Goal: Task Accomplishment & Management: Manage account settings

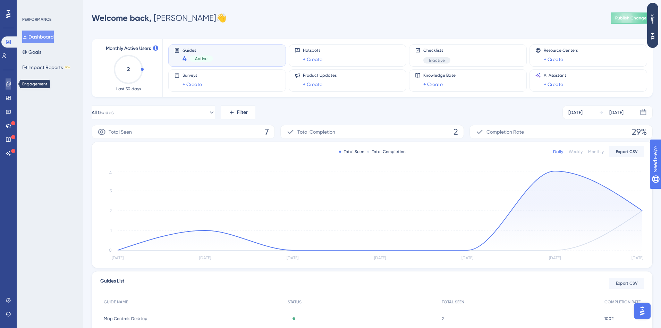
click at [9, 85] on icon at bounding box center [9, 84] width 6 height 6
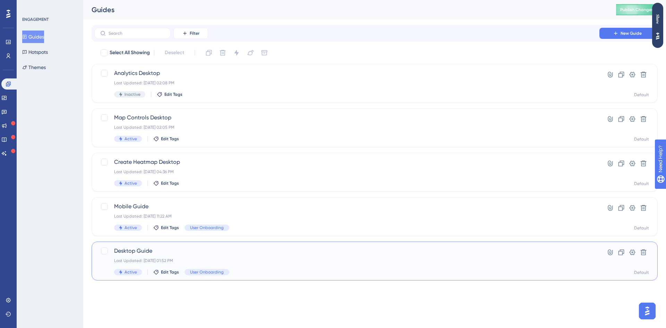
click at [239, 256] on div "Desktop Guide Last Updated: Sep 30 2025, 01:52 PM Active Edit Tags User Onboard…" at bounding box center [346, 261] width 465 height 28
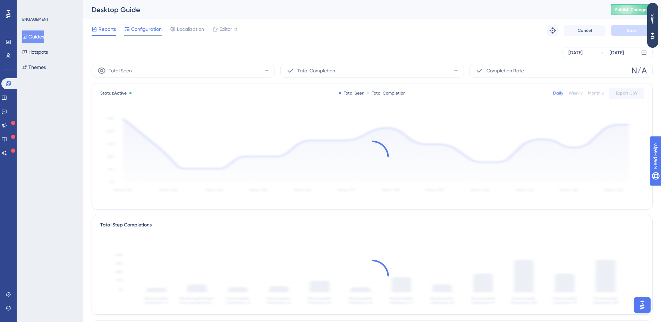
click at [153, 30] on span "Configuration" at bounding box center [146, 29] width 31 height 8
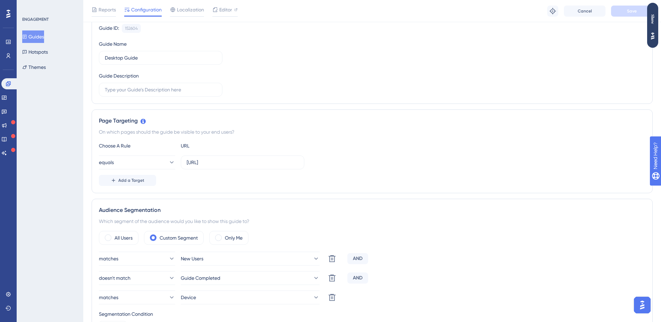
scroll to position [173, 0]
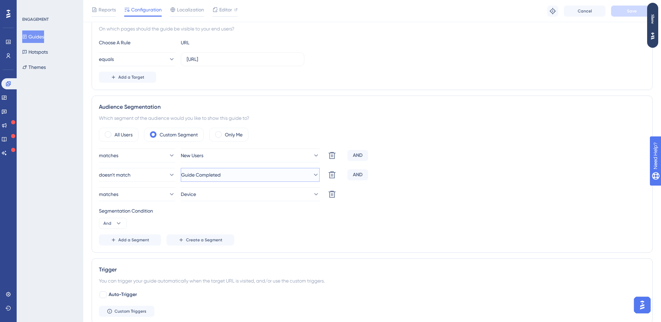
click at [221, 174] on span "Guide Completed" at bounding box center [201, 175] width 40 height 8
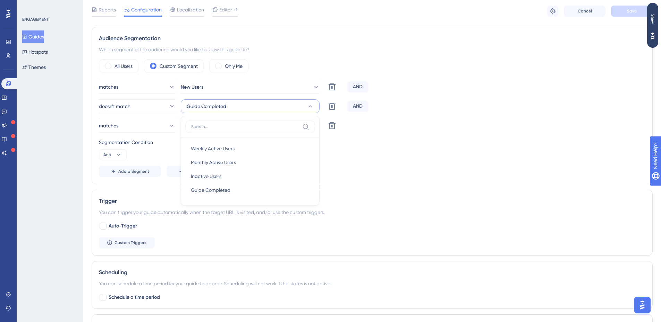
click at [427, 166] on div "matches New Users Delete AND doesn't match Guide Completed Weekly Active Users …" at bounding box center [372, 128] width 546 height 97
click at [155, 171] on button "Add a Segment" at bounding box center [130, 171] width 62 height 11
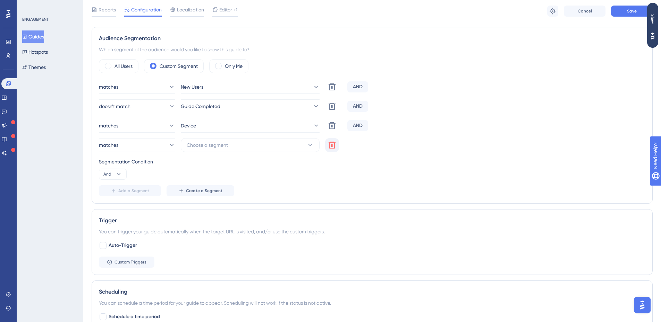
click at [335, 140] on button at bounding box center [332, 145] width 14 height 14
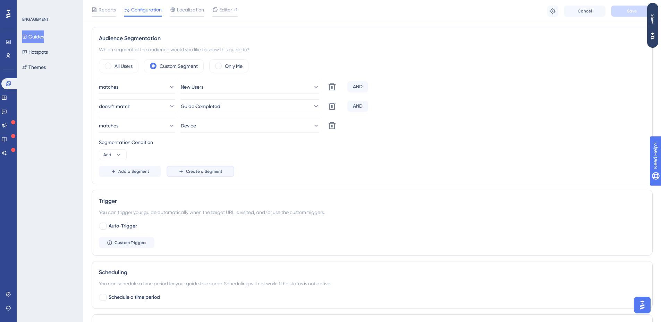
click at [212, 174] on button "Create a Segment" at bounding box center [200, 171] width 68 height 11
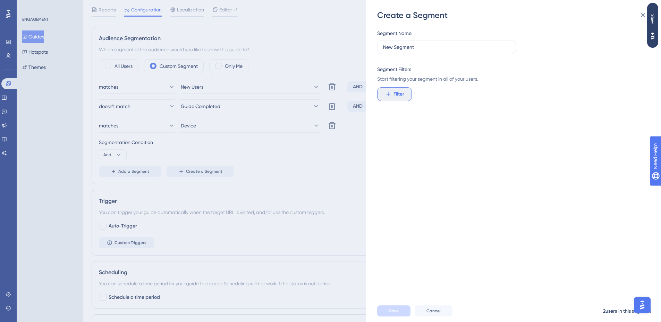
click at [390, 101] on button "Filter" at bounding box center [394, 94] width 35 height 14
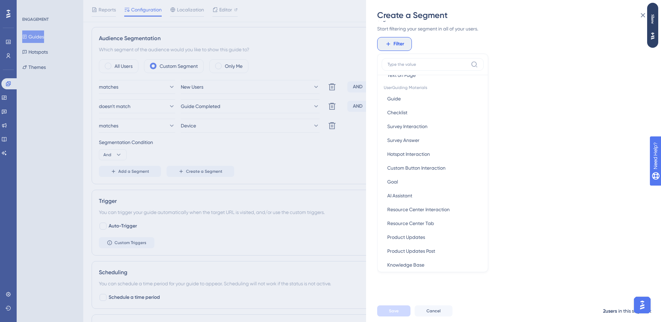
scroll to position [243, 0]
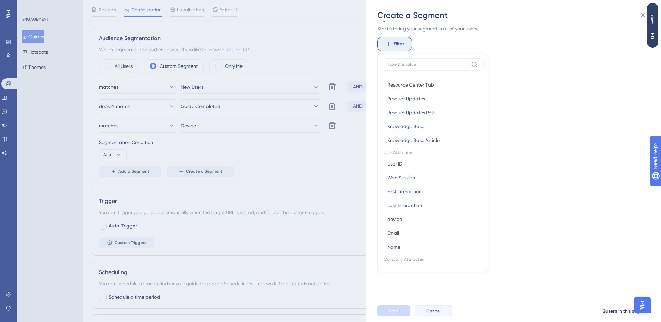
click at [434, 313] on button "Cancel" at bounding box center [433, 311] width 38 height 11
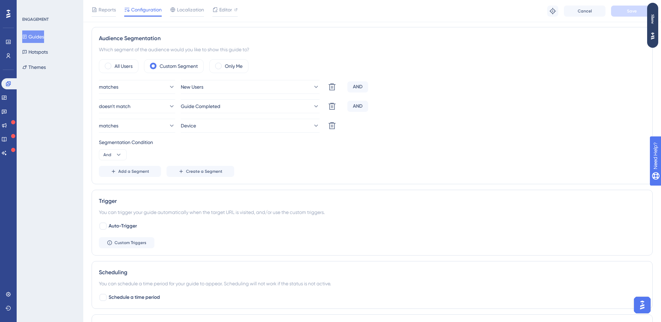
click at [286, 99] on div "matches New Users Delete AND doesn't match Guide Completed Delete AND matches D…" at bounding box center [372, 128] width 546 height 97
click at [286, 101] on button "Guide Completed" at bounding box center [250, 107] width 139 height 14
click at [452, 153] on div "Segmentation Condition And" at bounding box center [372, 149] width 546 height 22
click at [225, 174] on button "Create a Segment" at bounding box center [200, 171] width 68 height 11
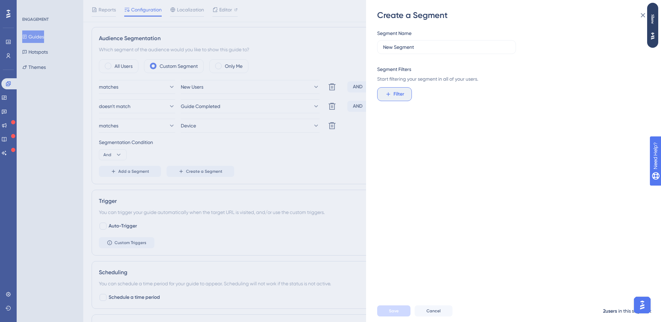
click at [404, 90] on button "Filter" at bounding box center [394, 94] width 35 height 14
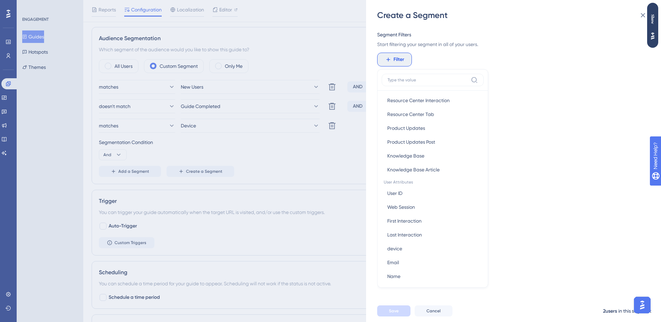
scroll to position [125, 0]
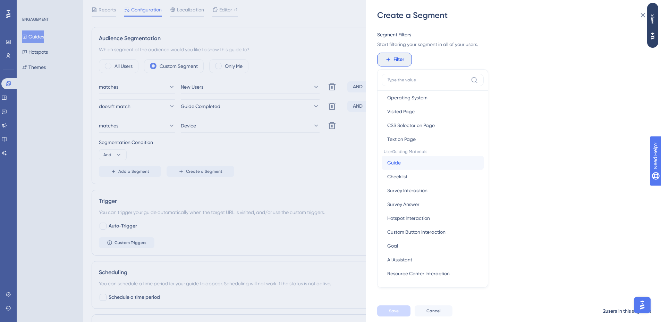
click at [397, 166] on span "Guide" at bounding box center [394, 163] width 14 height 8
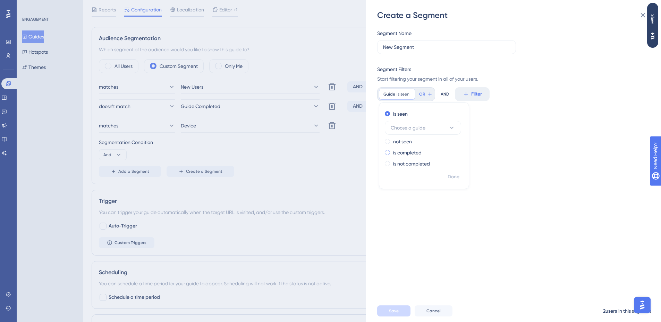
click at [411, 153] on label "is completed" at bounding box center [407, 153] width 28 height 8
click at [421, 94] on icon at bounding box center [422, 94] width 4 height 4
click at [418, 62] on div "Segment Name New Segment Segment Filters Start filtering your segment in all of…" at bounding box center [511, 56] width 268 height 54
click at [640, 11] on icon at bounding box center [642, 15] width 8 height 8
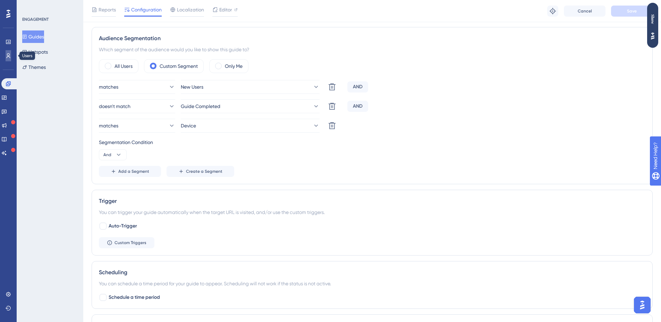
click at [9, 57] on icon at bounding box center [9, 56] width 6 height 6
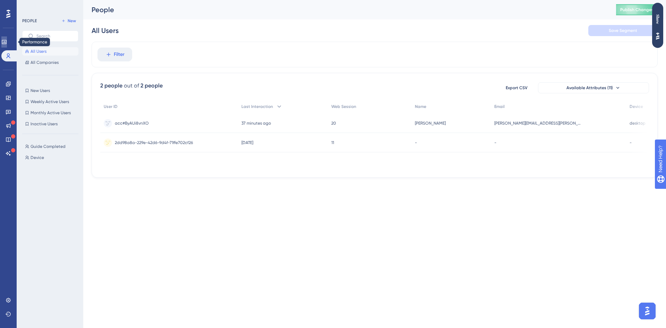
click at [7, 46] on link at bounding box center [4, 41] width 6 height 11
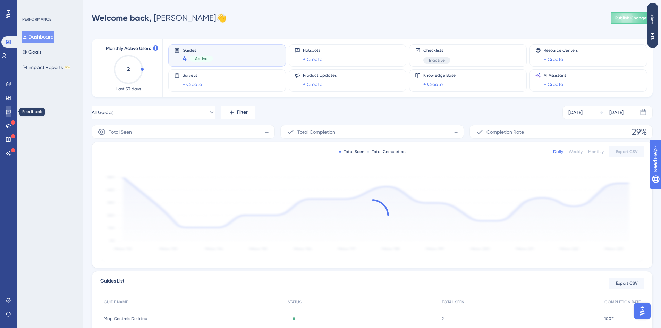
click at [6, 114] on link at bounding box center [9, 111] width 6 height 11
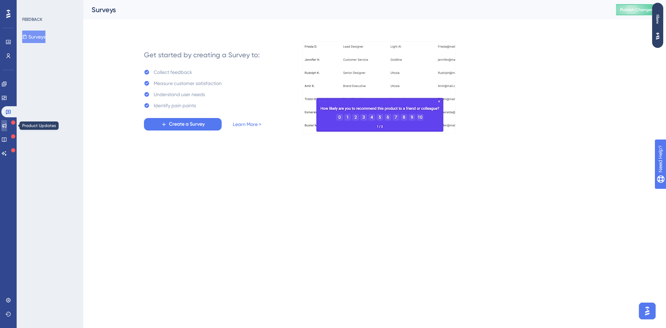
click at [7, 122] on link at bounding box center [4, 125] width 6 height 11
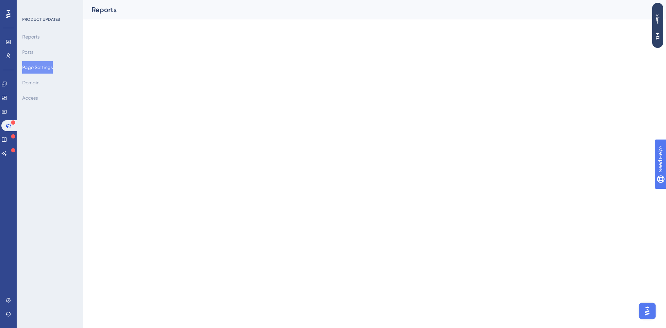
click at [7, 292] on div "Performance Users Engagement Widgets Feedback Product Updates Knowledge Base AI…" at bounding box center [8, 164] width 17 height 328
click at [8, 297] on link at bounding box center [9, 299] width 6 height 11
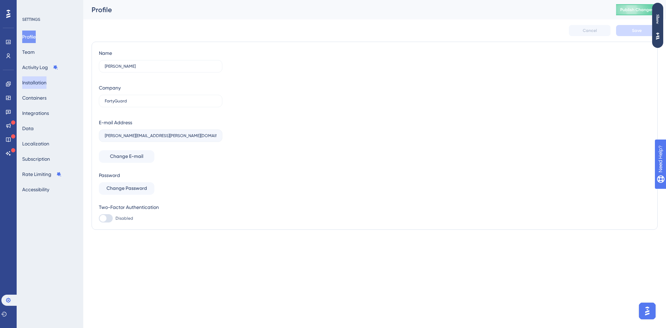
click at [37, 80] on button "Installation" at bounding box center [34, 82] width 24 height 12
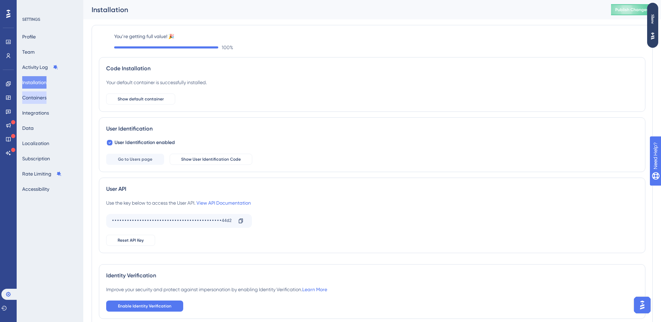
click at [46, 95] on button "Containers" at bounding box center [34, 98] width 24 height 12
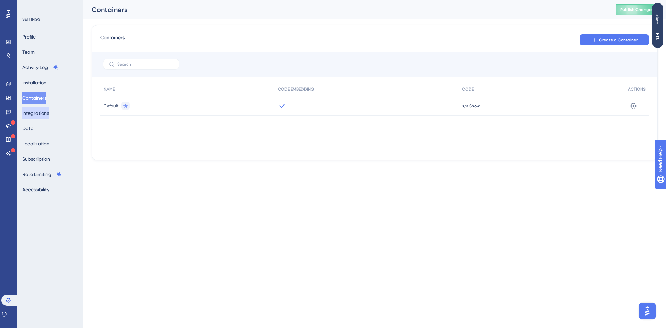
click at [43, 108] on button "Integrations" at bounding box center [35, 113] width 27 height 12
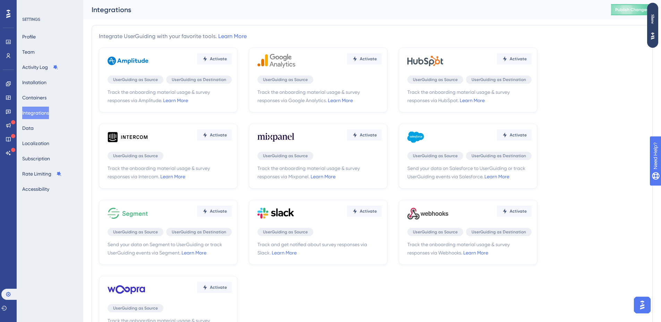
click at [35, 136] on div "Profile Team Activity Log Installation Containers Integrations Data Localizatio…" at bounding box center [50, 113] width 56 height 165
click at [31, 132] on button "Data" at bounding box center [27, 128] width 11 height 12
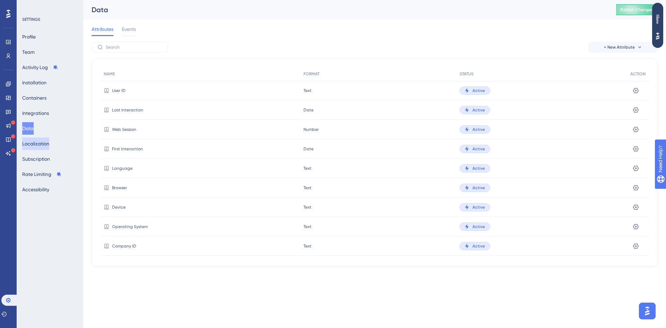
click at [47, 140] on button "Localization" at bounding box center [35, 143] width 27 height 12
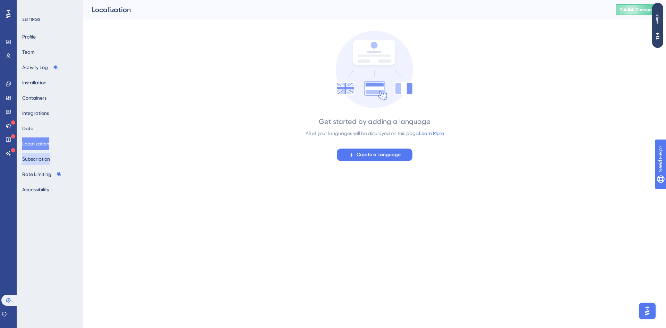
click at [43, 156] on button "Subscription" at bounding box center [36, 159] width 28 height 12
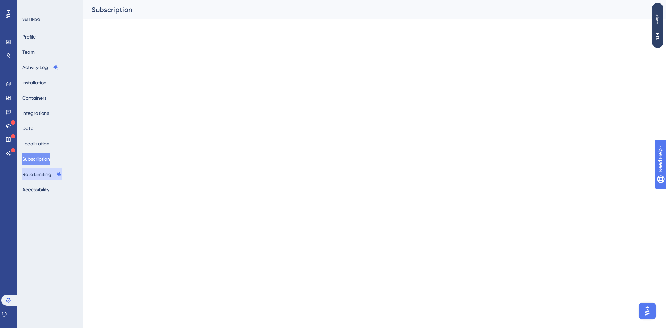
click at [45, 177] on button "Rate Limiting" at bounding box center [42, 174] width 40 height 12
click at [41, 190] on button "Accessibility" at bounding box center [35, 189] width 27 height 12
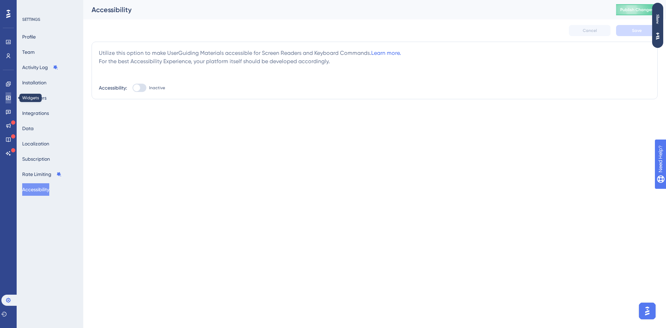
click at [9, 98] on icon at bounding box center [9, 98] width 6 height 6
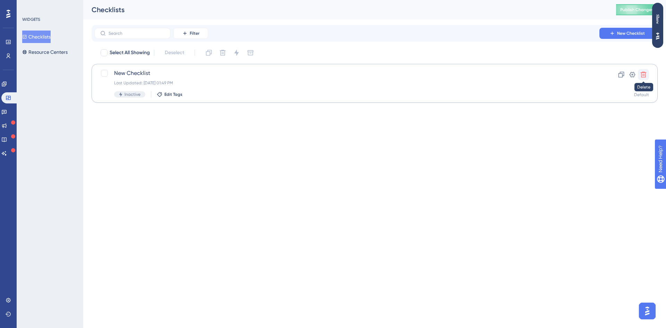
click at [639, 74] on button at bounding box center [643, 74] width 11 height 11
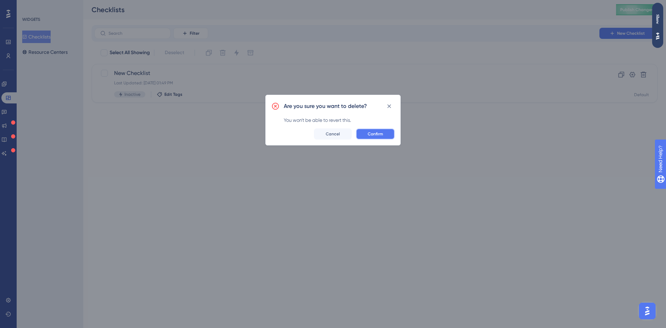
click at [373, 131] on span "Confirm" at bounding box center [375, 134] width 15 height 6
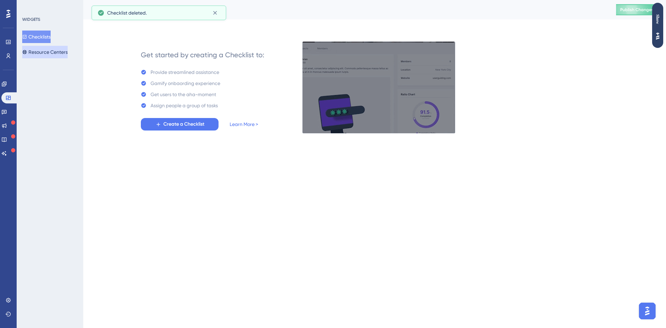
click at [49, 51] on button "Resource Centers" at bounding box center [44, 52] width 45 height 12
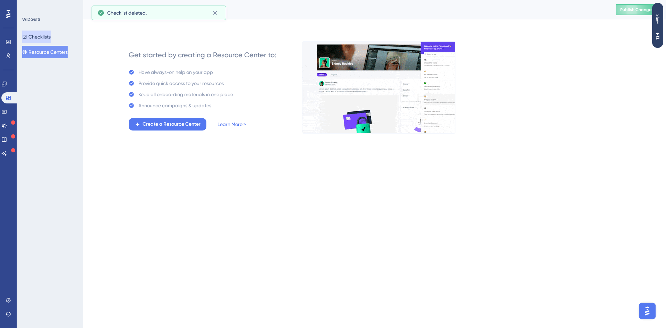
click at [44, 38] on button "Checklists" at bounding box center [36, 37] width 28 height 12
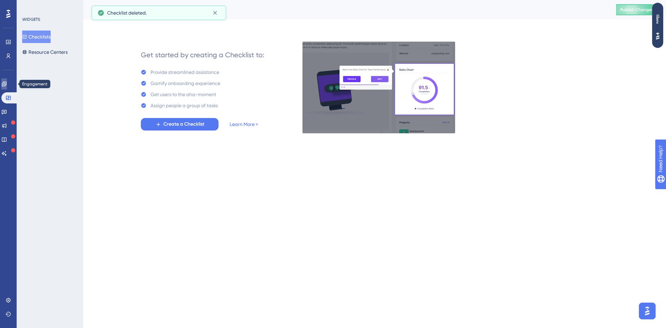
click at [7, 85] on icon at bounding box center [4, 84] width 6 height 6
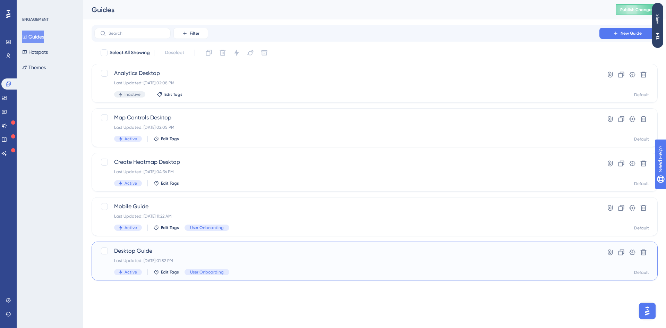
click at [260, 247] on span "Desktop Guide" at bounding box center [346, 251] width 465 height 8
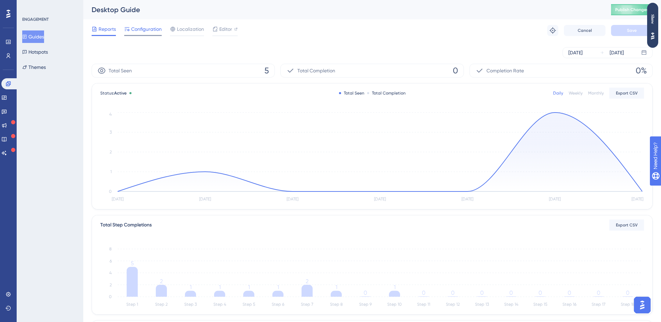
click at [152, 30] on span "Configuration" at bounding box center [146, 29] width 31 height 8
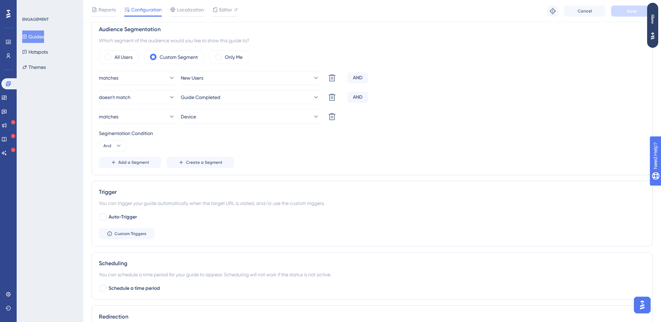
scroll to position [216, 0]
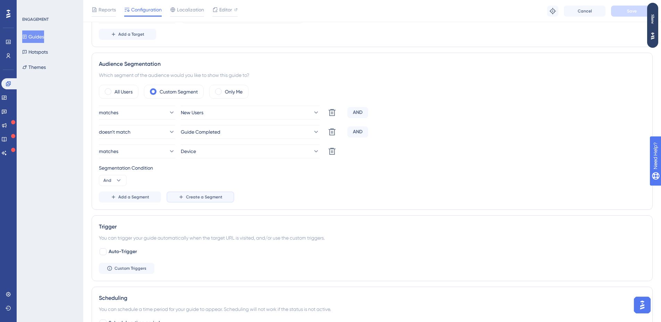
click at [203, 194] on button "Create a Segment" at bounding box center [200, 197] width 68 height 11
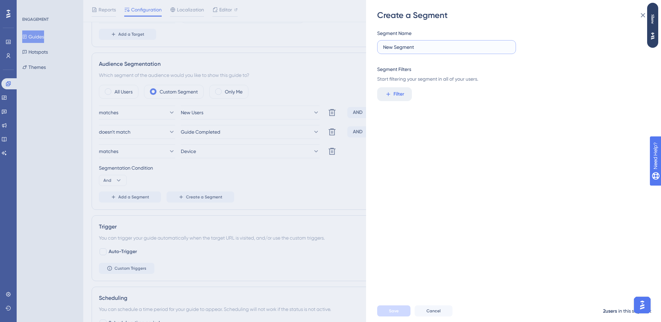
drag, startPoint x: 423, startPoint y: 50, endPoint x: 359, endPoint y: 50, distance: 64.5
click at [359, 50] on div "Create a Segment Segment Name New Segment Segment Filters Start filtering your …" at bounding box center [330, 161] width 661 height 322
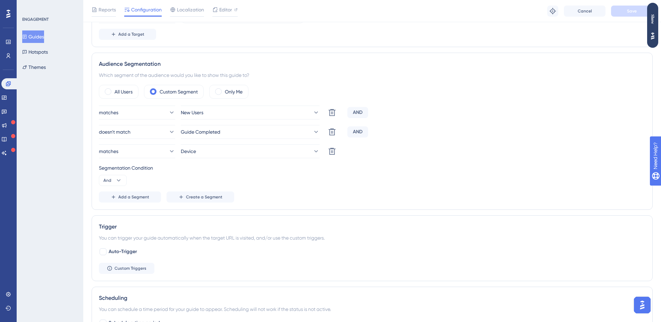
click at [218, 191] on div "matches New Users Delete AND doesn't match Guide Completed Delete AND matches D…" at bounding box center [372, 154] width 546 height 97
click at [213, 196] on span "Create a Segment" at bounding box center [204, 198] width 36 height 6
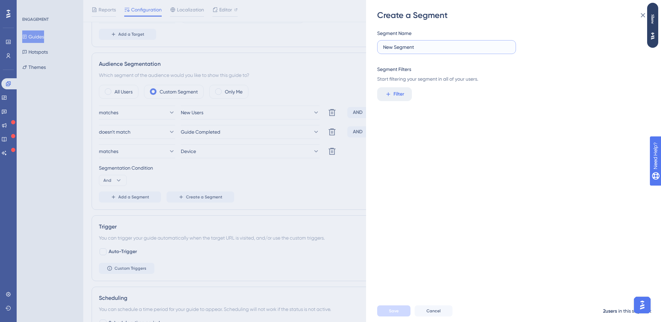
click at [477, 50] on input "New Segment" at bounding box center [446, 47] width 127 height 8
type input "F"
type input "Guide Is Not Seen"
click at [391, 99] on button "Filter" at bounding box center [394, 94] width 35 height 14
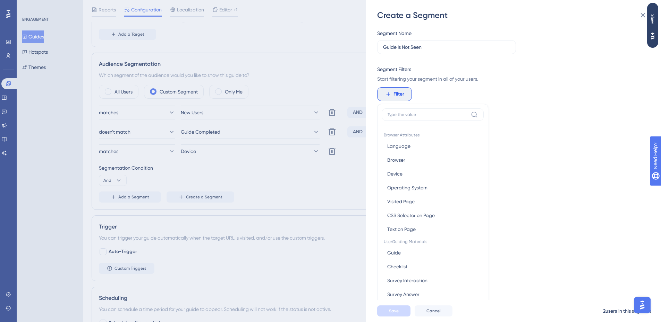
scroll to position [50, 0]
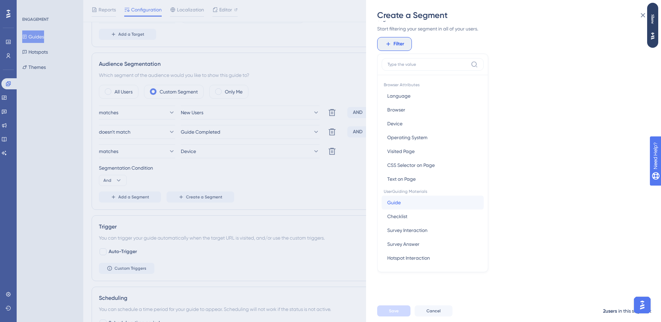
click at [416, 199] on button "Guide Guide" at bounding box center [432, 203] width 102 height 14
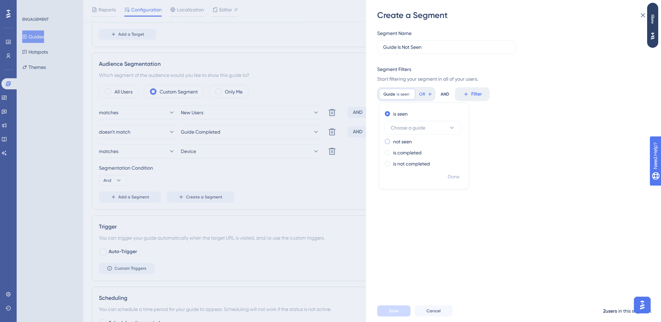
click at [417, 141] on div "not seen" at bounding box center [423, 142] width 76 height 8
click at [448, 71] on div "Segment Filters" at bounding box center [511, 69] width 268 height 8
click at [412, 86] on div "Segment Name Guide Is Not Seen Segment Filters Start filtering your segment in …" at bounding box center [516, 160] width 279 height 279
click at [405, 92] on button "Filter" at bounding box center [394, 94] width 35 height 14
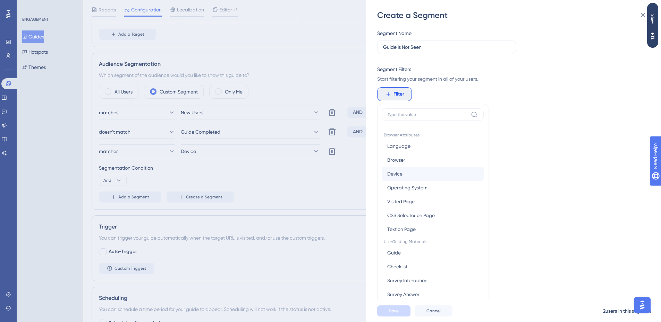
scroll to position [50, 0]
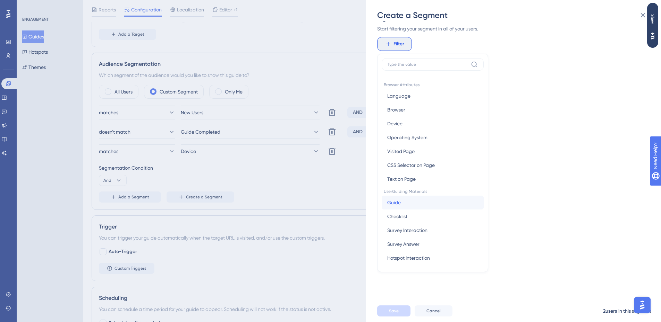
click at [407, 205] on button "Guide Guide" at bounding box center [432, 203] width 102 height 14
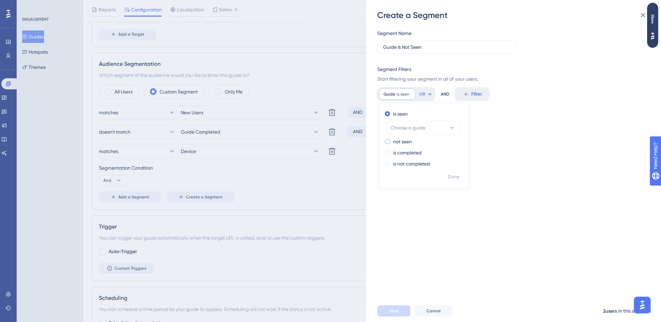
click at [408, 141] on label "not seen" at bounding box center [402, 142] width 19 height 8
click at [447, 141] on button "Choose a guide" at bounding box center [423, 139] width 76 height 14
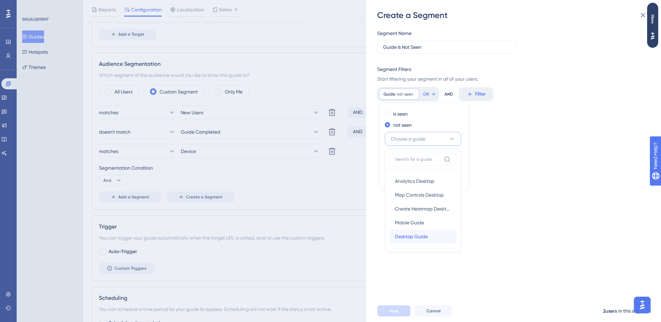
click at [420, 234] on span "Desktop Guide" at bounding box center [411, 237] width 33 height 8
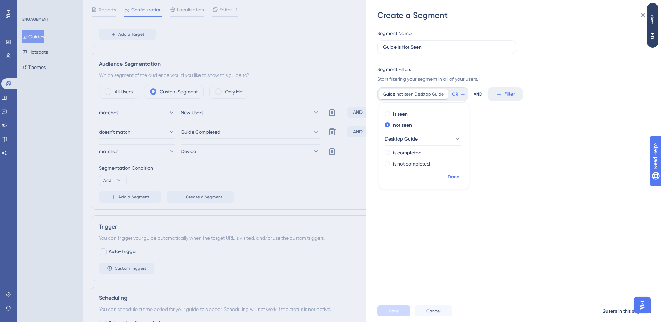
click at [455, 175] on span "Done" at bounding box center [453, 177] width 12 height 8
click at [402, 312] on button "Save" at bounding box center [393, 311] width 33 height 11
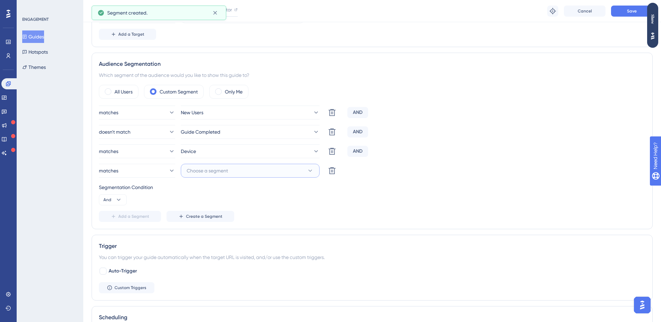
click at [233, 169] on button "Choose a segment" at bounding box center [250, 171] width 139 height 14
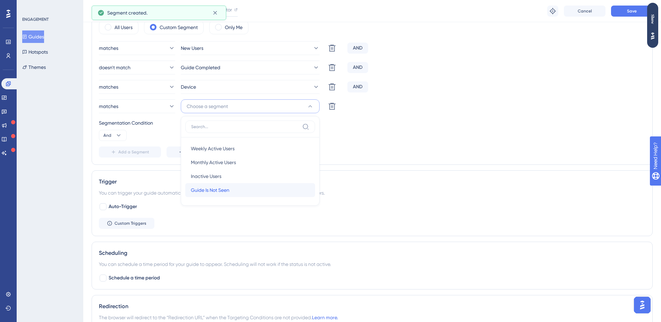
click at [217, 189] on span "Guide Is Not Seen" at bounding box center [210, 190] width 38 height 8
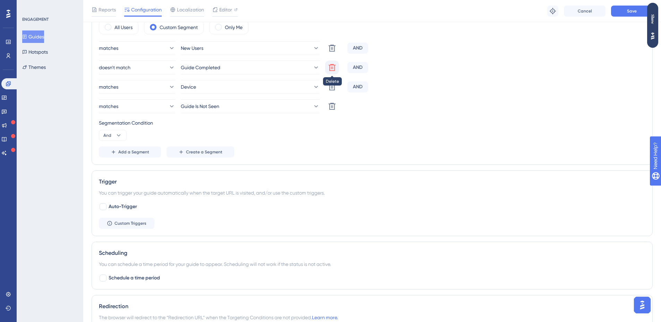
click at [329, 68] on icon at bounding box center [331, 67] width 7 height 7
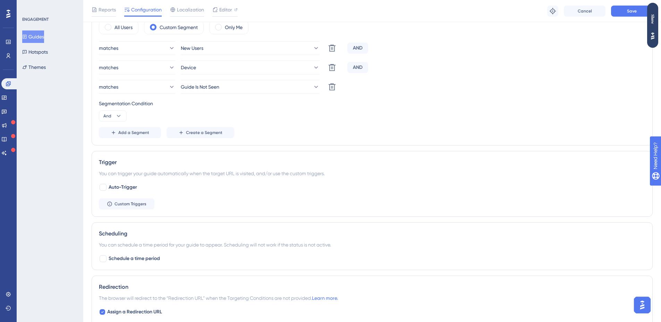
scroll to position [246, 0]
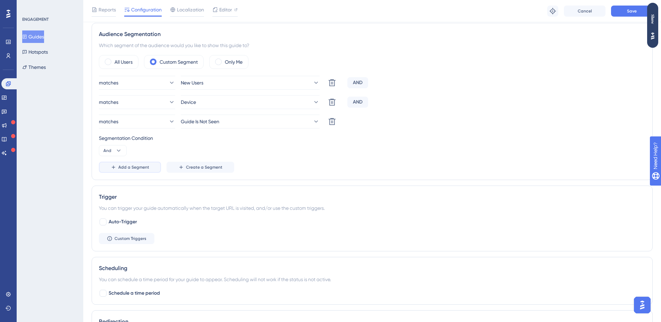
click at [129, 172] on button "Add a Segment" at bounding box center [130, 167] width 62 height 11
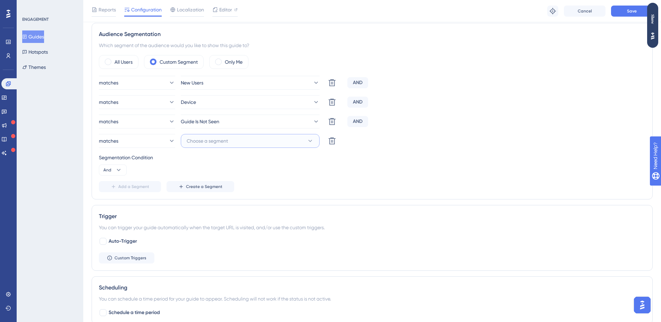
click at [233, 145] on button "Choose a segment" at bounding box center [250, 141] width 139 height 14
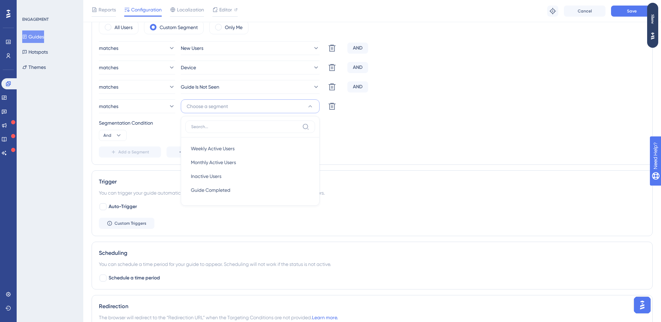
drag, startPoint x: 391, startPoint y: 129, endPoint x: 385, endPoint y: 130, distance: 6.8
click at [391, 129] on div "Segmentation Condition And" at bounding box center [372, 130] width 546 height 22
click at [193, 148] on button "Create a Segment" at bounding box center [200, 152] width 68 height 11
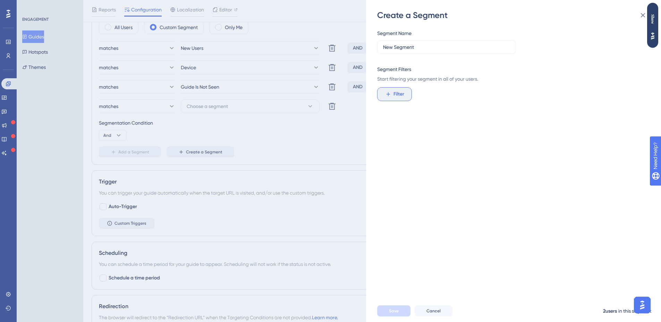
click at [401, 92] on span "Filter" at bounding box center [398, 94] width 11 height 8
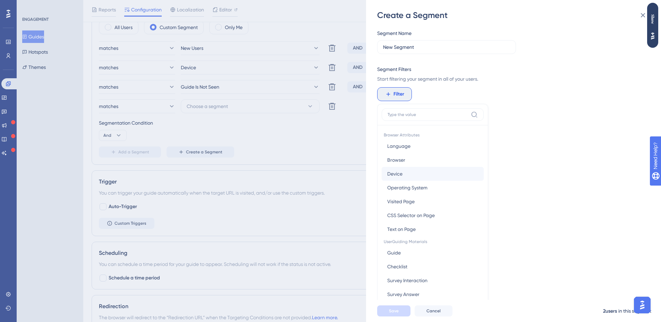
scroll to position [50, 0]
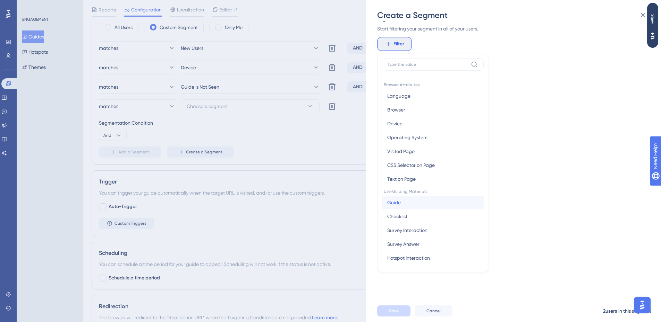
click at [417, 204] on button "Guide Guide" at bounding box center [432, 203] width 102 height 14
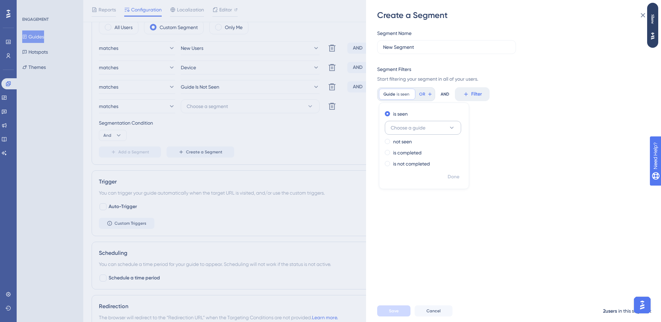
click at [440, 131] on button "Choose a guide" at bounding box center [423, 128] width 76 height 14
click at [454, 127] on icon at bounding box center [451, 127] width 7 height 7
click at [406, 92] on span "is seen" at bounding box center [402, 95] width 13 height 6
click at [401, 93] on span "Filter" at bounding box center [398, 94] width 11 height 8
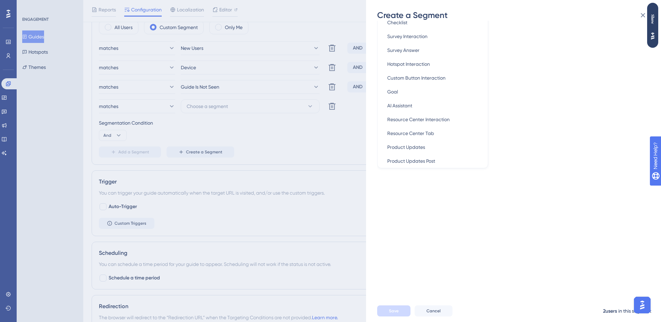
scroll to position [16, 0]
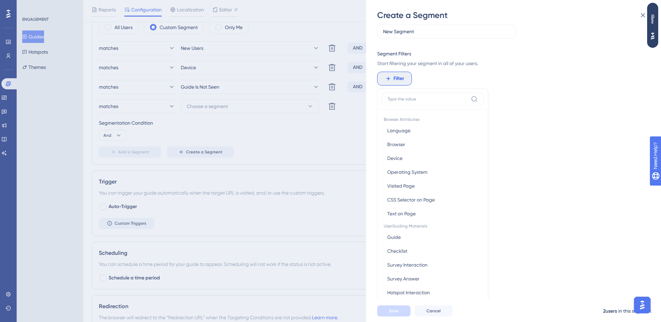
click at [327, 226] on div "Create a Segment Segment Name New Segment Segment Filters Start filtering your …" at bounding box center [330, 161] width 661 height 322
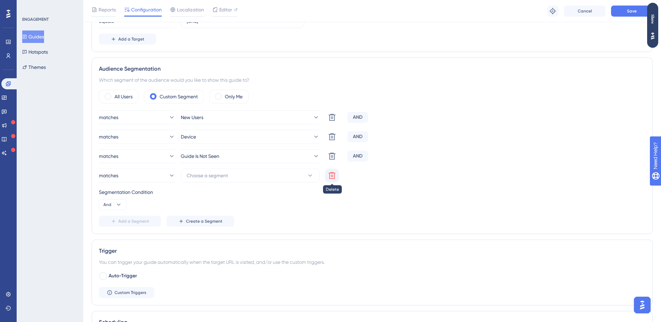
click at [329, 177] on icon at bounding box center [331, 175] width 7 height 7
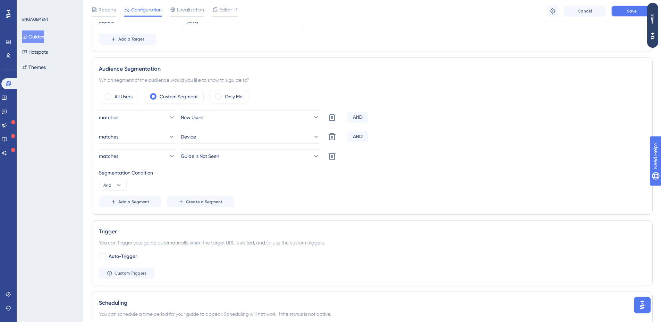
click at [619, 13] on button "Save" at bounding box center [632, 11] width 42 height 11
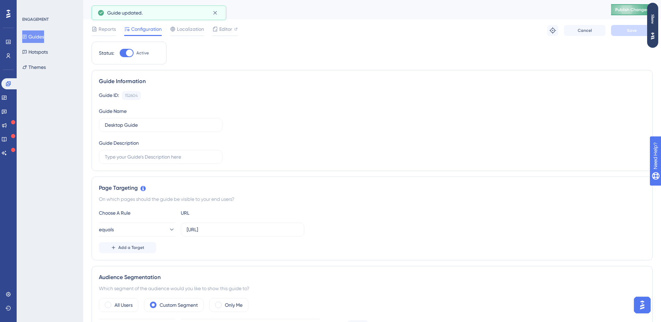
click at [624, 8] on span "Publish Changes" at bounding box center [631, 10] width 33 height 6
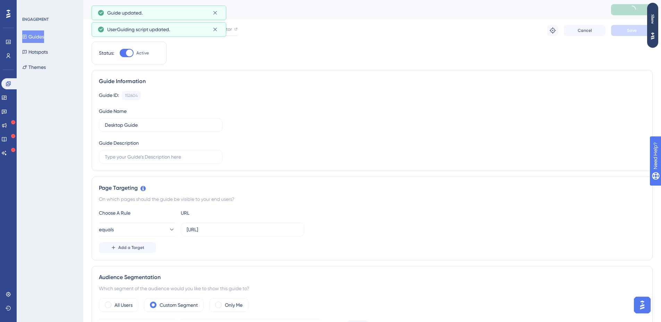
click at [37, 40] on button "Guides" at bounding box center [33, 37] width 22 height 12
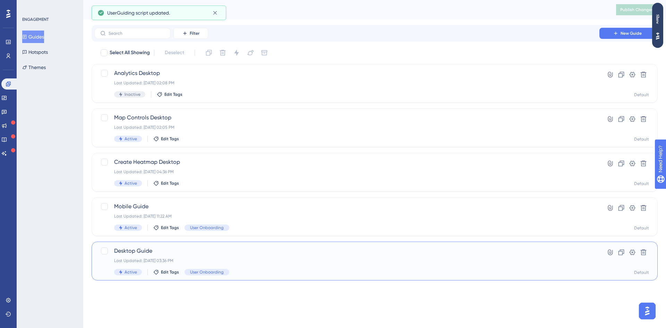
click at [179, 251] on span "Desktop Guide" at bounding box center [346, 251] width 465 height 8
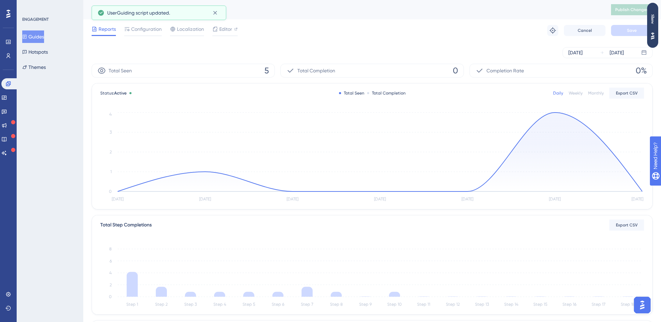
click at [147, 37] on div "Reports Configuration Localization Editor Troubleshoot Cancel Save" at bounding box center [372, 30] width 561 height 22
click at [148, 31] on span "Configuration" at bounding box center [146, 29] width 31 height 8
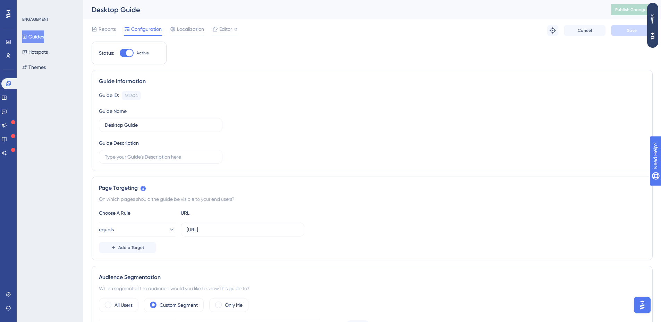
click at [41, 39] on button "Guides" at bounding box center [33, 37] width 22 height 12
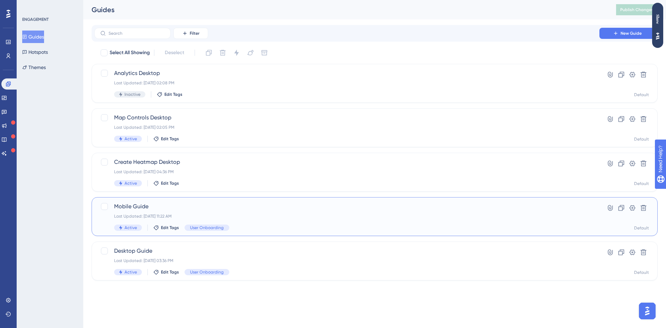
click at [239, 212] on div "Mobile Guide Last Updated: Sep 30 2025, 11:22 AM Active Edit Tags User Onboardi…" at bounding box center [346, 216] width 465 height 28
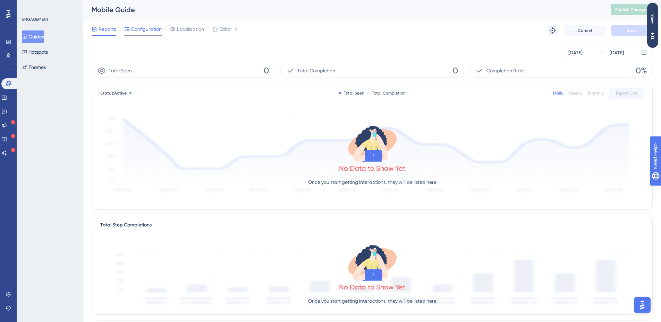
click at [151, 32] on span "Configuration" at bounding box center [146, 29] width 31 height 8
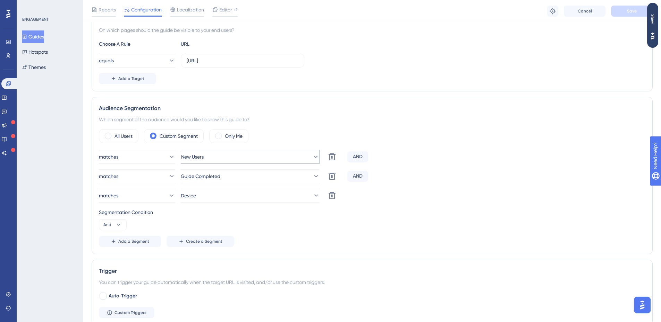
scroll to position [173, 0]
click at [312, 175] on icon at bounding box center [315, 175] width 7 height 7
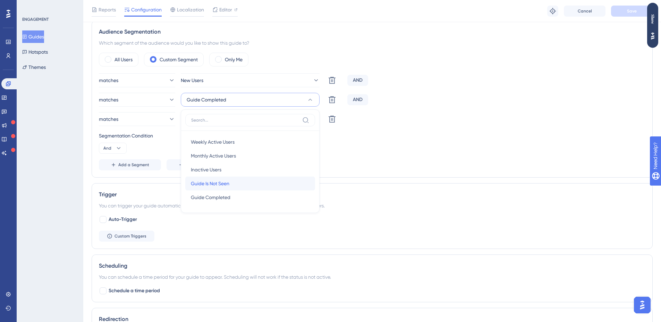
click at [229, 187] on span "Guide Is Not Seen" at bounding box center [210, 184] width 38 height 8
click at [284, 120] on button "Device" at bounding box center [250, 119] width 139 height 14
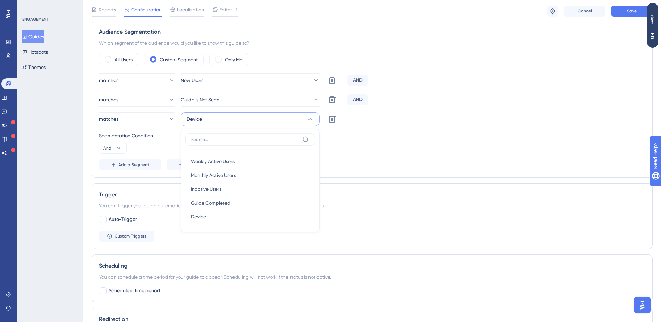
scroll to position [268, 0]
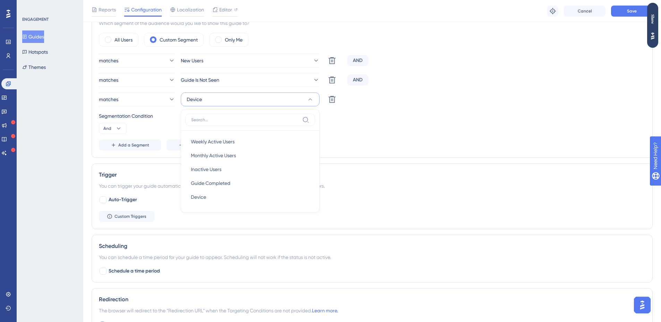
click at [368, 109] on div "matches New Users Delete AND matches Guide Is Not Seen Delete AND matches Devic…" at bounding box center [372, 102] width 546 height 97
click at [336, 100] on button at bounding box center [332, 100] width 14 height 14
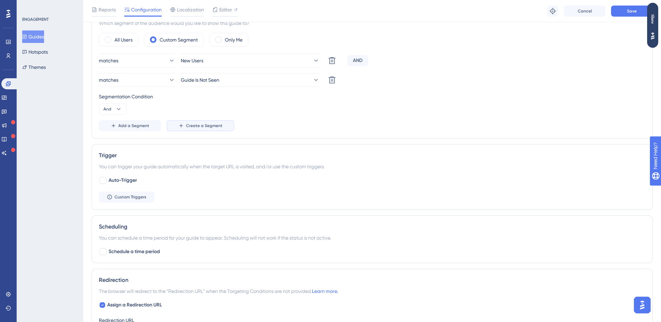
click at [194, 127] on span "Create a Segment" at bounding box center [204, 126] width 36 height 6
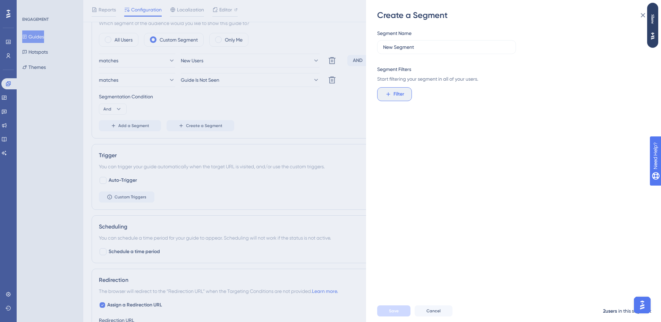
click at [400, 97] on span "Filter" at bounding box center [398, 94] width 11 height 8
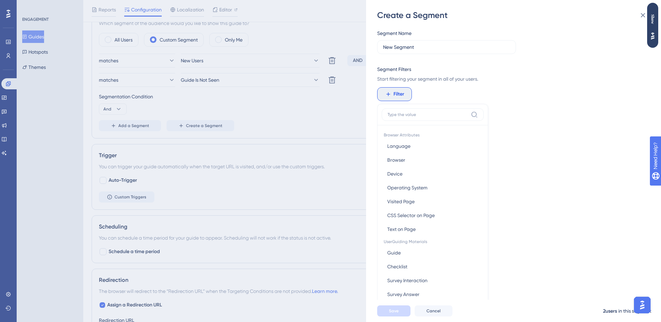
scroll to position [50, 0]
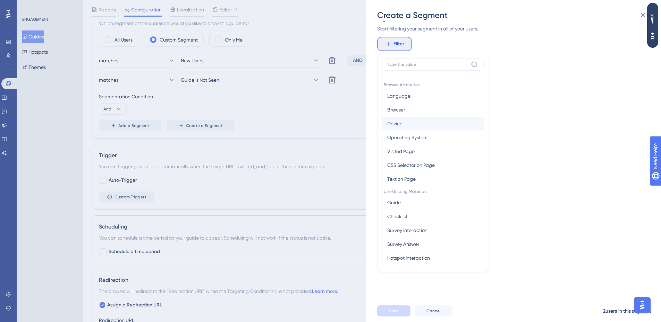
click at [405, 121] on button "Device Device" at bounding box center [432, 124] width 102 height 14
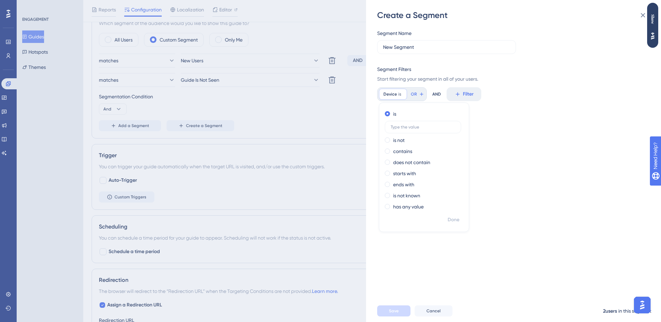
scroll to position [0, 0]
click at [403, 95] on icon at bounding box center [401, 94] width 4 height 4
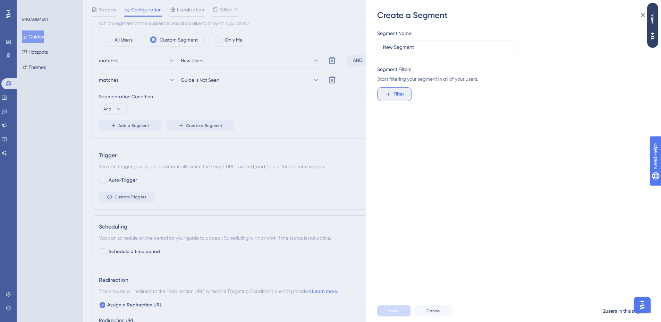
click at [401, 96] on span "Filter" at bounding box center [398, 94] width 11 height 8
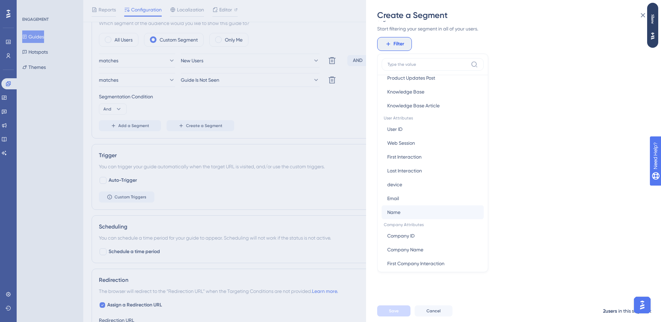
scroll to position [298, 0]
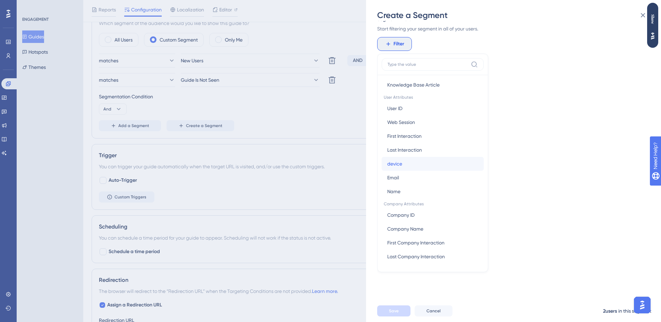
click at [400, 166] on span "device" at bounding box center [394, 164] width 15 height 8
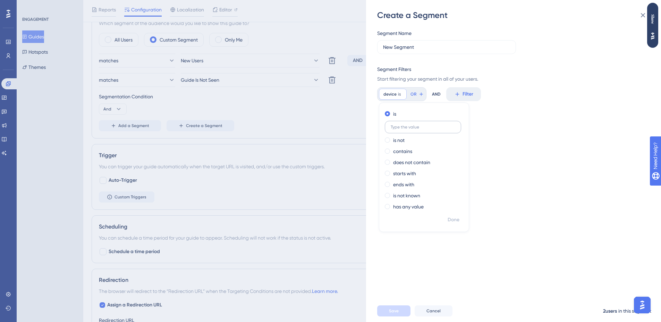
click at [418, 128] on input "text" at bounding box center [422, 127] width 64 height 5
type input """
type input "mobile"
click at [453, 219] on span "Done" at bounding box center [453, 220] width 12 height 8
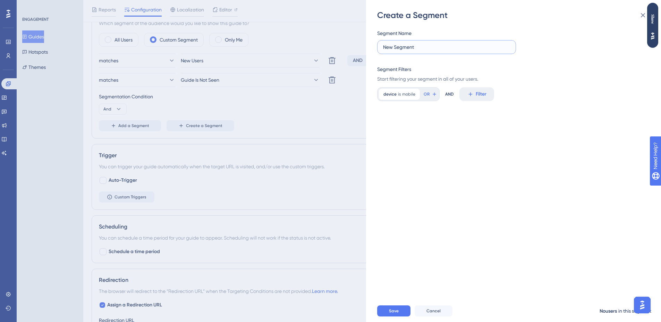
click at [424, 49] on input "New Segment" at bounding box center [446, 47] width 127 height 8
type input "Device Mobile"
click at [439, 186] on div "Segment Name Device Mobile Segment Filters Start filtering your segment in all …" at bounding box center [516, 160] width 279 height 279
click at [395, 314] on span "Save" at bounding box center [394, 312] width 10 height 6
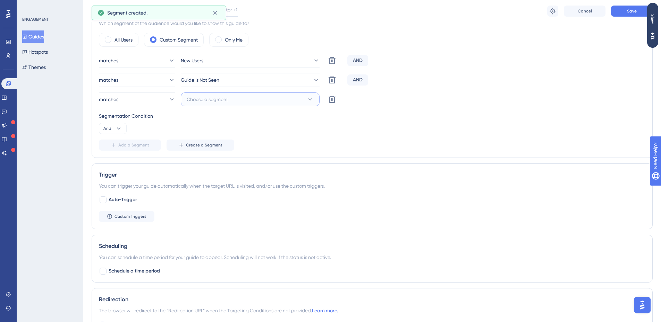
click at [261, 105] on button "Choose a segment" at bounding box center [250, 100] width 139 height 14
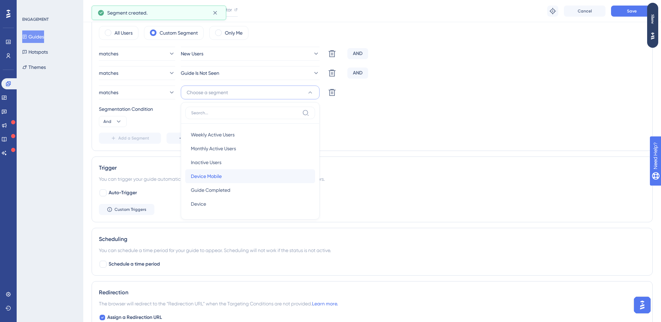
click at [234, 179] on div "Device Mobile Device Mobile" at bounding box center [250, 177] width 119 height 14
click at [378, 121] on div "Segmentation Condition And" at bounding box center [372, 116] width 546 height 22
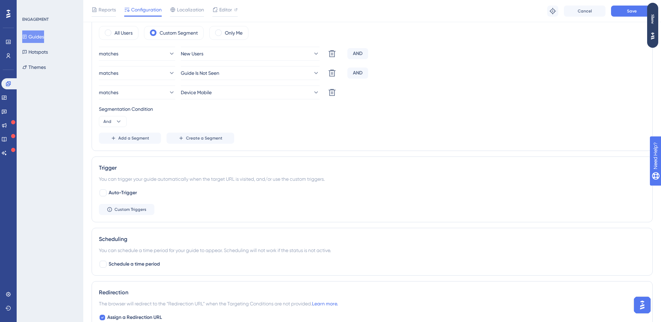
scroll to position [206, 0]
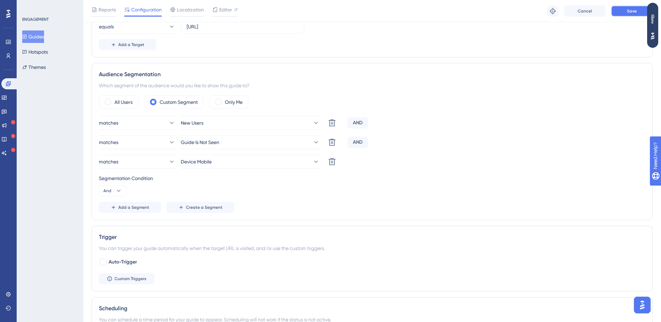
click at [626, 14] on button "Save" at bounding box center [632, 11] width 42 height 11
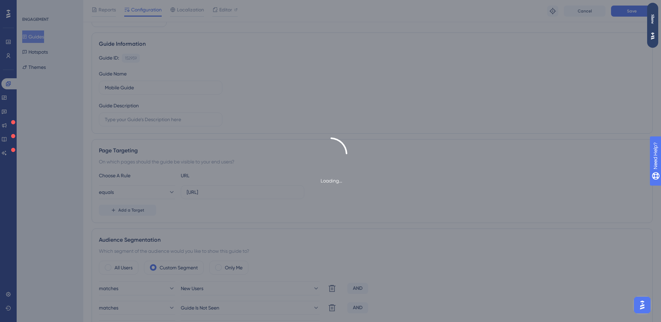
scroll to position [0, 0]
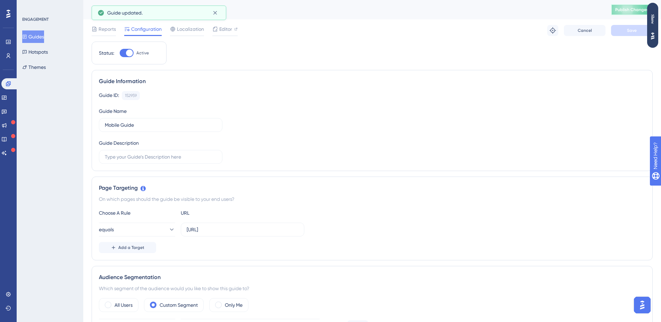
click at [629, 5] on button "Publish Changes" at bounding box center [632, 9] width 42 height 11
click at [36, 35] on button "Guides" at bounding box center [33, 37] width 22 height 12
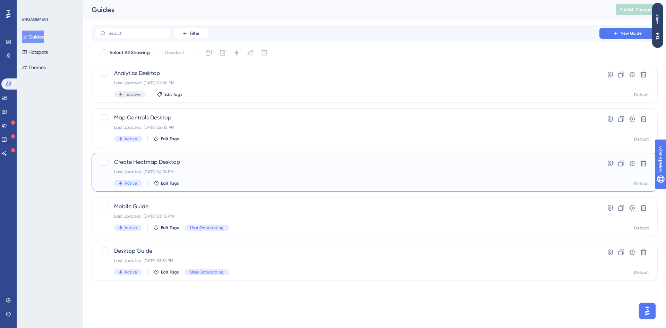
click at [221, 174] on div "Last Updated: Sep 30 2025, 04:36 PM" at bounding box center [346, 172] width 465 height 6
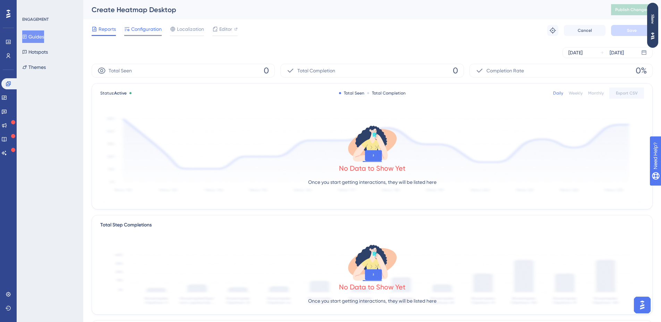
click at [144, 31] on span "Configuration" at bounding box center [146, 29] width 31 height 8
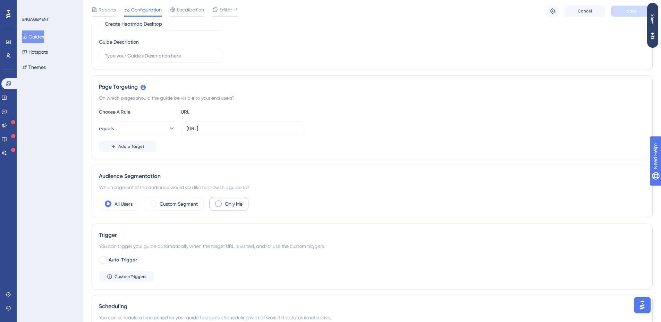
scroll to position [173, 0]
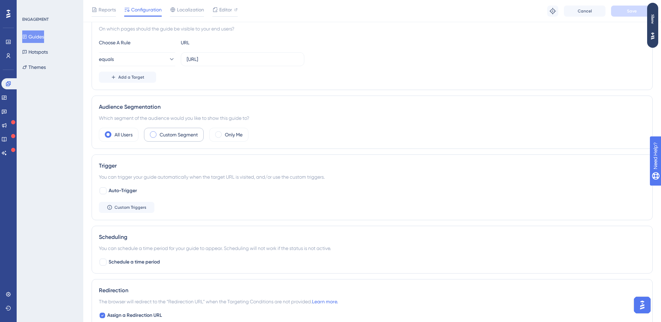
click at [184, 140] on div "Custom Segment" at bounding box center [174, 135] width 60 height 14
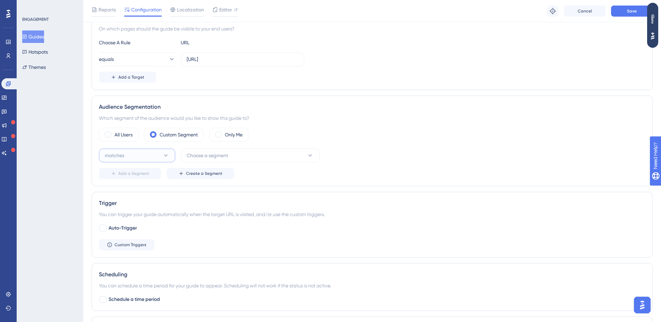
click at [154, 156] on button "matches" at bounding box center [137, 156] width 76 height 14
click at [229, 160] on button "Choose a segment" at bounding box center [250, 156] width 139 height 14
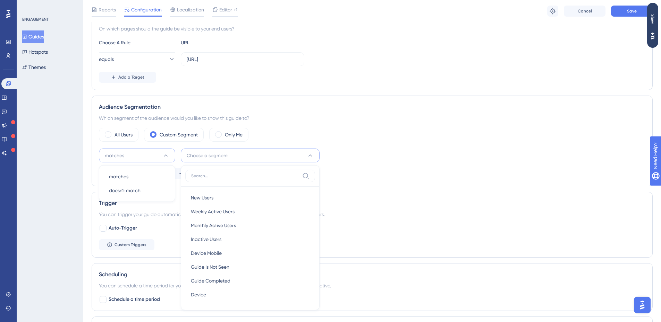
scroll to position [250, 0]
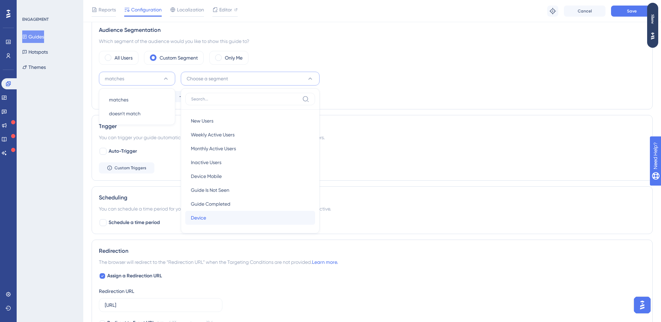
click at [229, 214] on div "Device Device" at bounding box center [250, 218] width 119 height 14
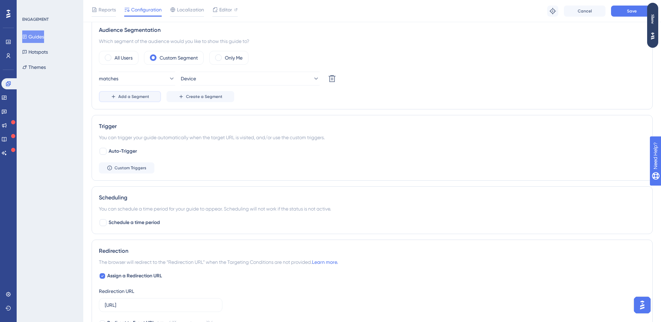
click at [140, 94] on button "Add a Segment" at bounding box center [130, 96] width 62 height 11
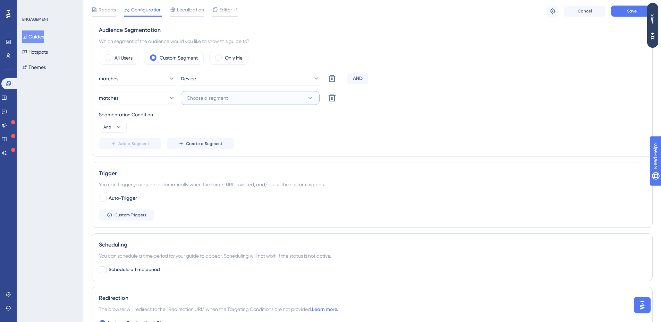
click at [225, 98] on span "Choose a segment" at bounding box center [207, 98] width 41 height 8
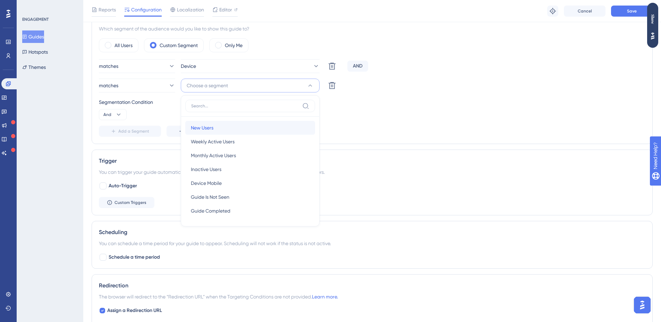
click at [231, 129] on div "New Users New Users" at bounding box center [250, 128] width 119 height 14
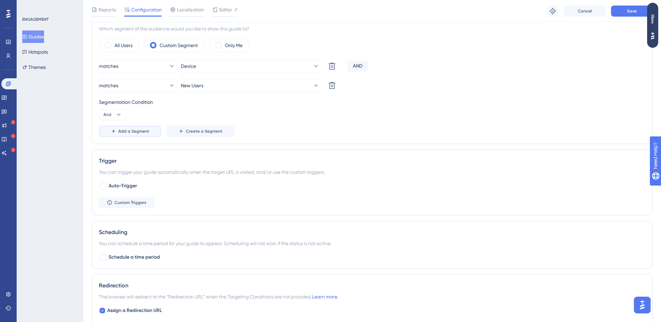
click at [129, 129] on span "Add a Segment" at bounding box center [133, 132] width 31 height 6
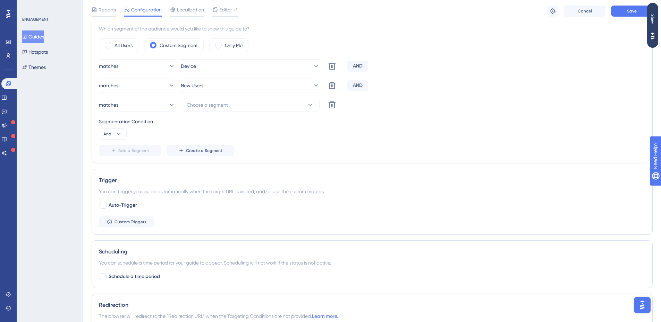
click at [243, 113] on div "matches Device Delete AND matches New Users Delete AND matches Choose a segment…" at bounding box center [372, 107] width 546 height 97
click at [246, 102] on button "Choose a segment" at bounding box center [250, 105] width 139 height 14
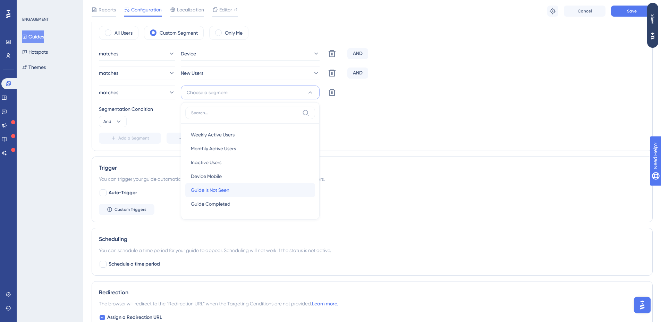
click at [222, 188] on span "Guide Is Not Seen" at bounding box center [210, 190] width 38 height 8
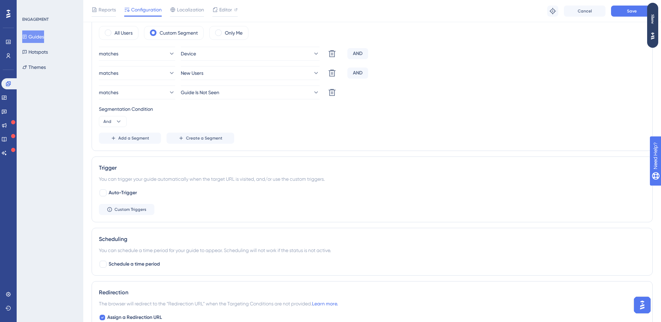
click at [281, 121] on div "Segmentation Condition And" at bounding box center [372, 116] width 546 height 22
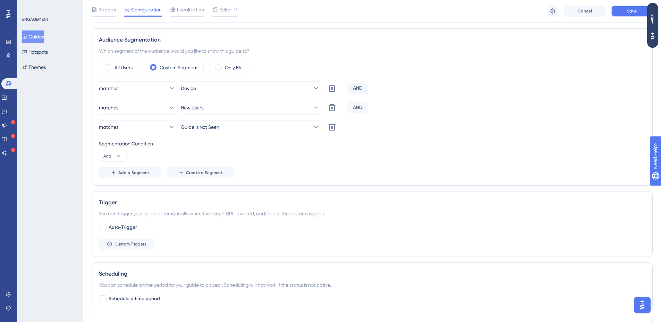
click at [630, 11] on span "Save" at bounding box center [632, 11] width 10 height 6
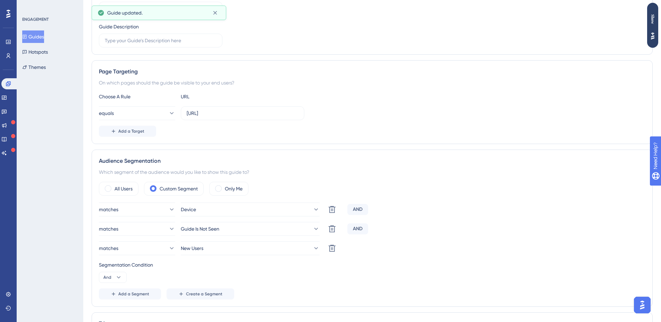
scroll to position [0, 0]
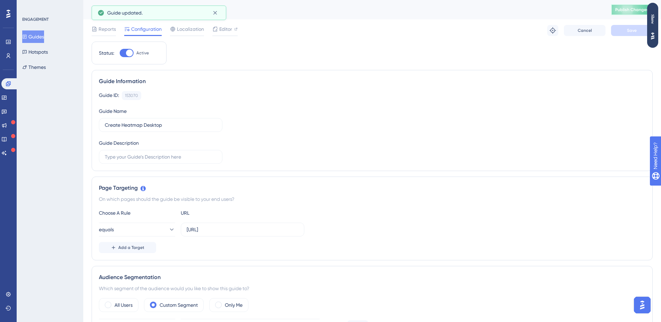
click at [621, 9] on span "Publish Changes" at bounding box center [631, 10] width 33 height 6
click at [42, 34] on button "Guides" at bounding box center [33, 37] width 22 height 12
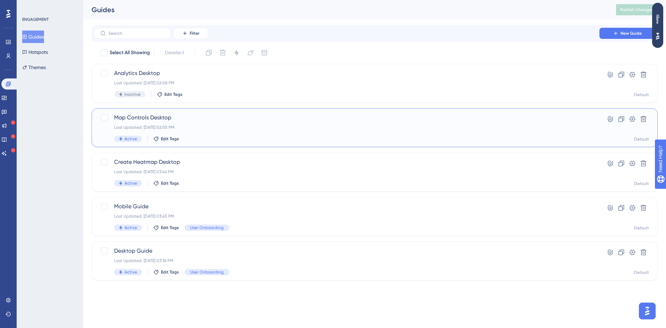
click at [230, 124] on div "Map Controls Desktop Last Updated: Oct 01 2025, 02:05 PM Active Edit Tags" at bounding box center [346, 127] width 465 height 28
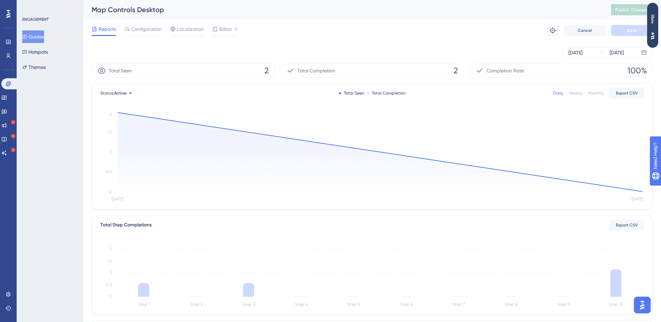
click at [149, 36] on div "Reports Configuration Localization Editor Troubleshoot Cancel Save" at bounding box center [372, 30] width 561 height 22
click at [148, 36] on div at bounding box center [142, 35] width 37 height 1
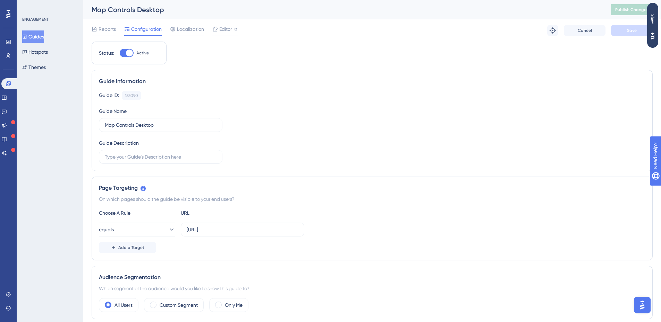
scroll to position [139, 0]
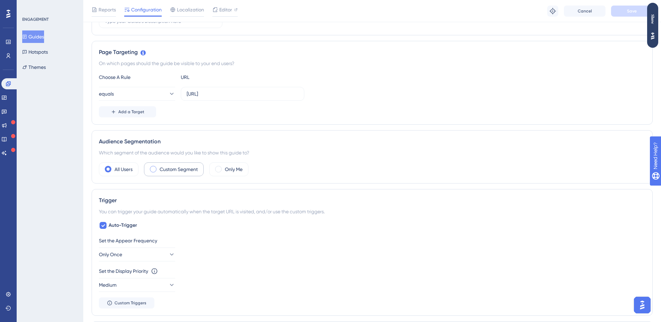
click at [167, 167] on label "Custom Segment" at bounding box center [179, 169] width 38 height 8
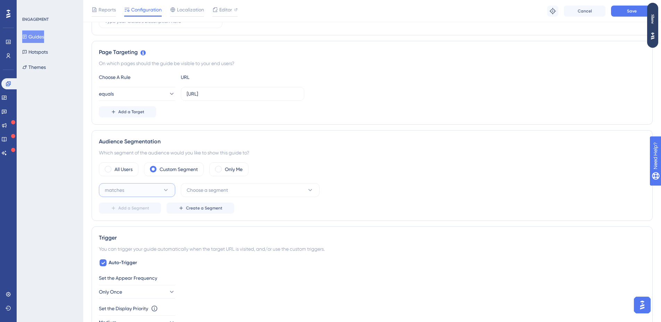
click at [155, 188] on button "matches" at bounding box center [137, 190] width 76 height 14
click at [138, 215] on div "matches matches" at bounding box center [137, 212] width 56 height 14
click at [238, 192] on button "Choose a segment" at bounding box center [250, 190] width 139 height 14
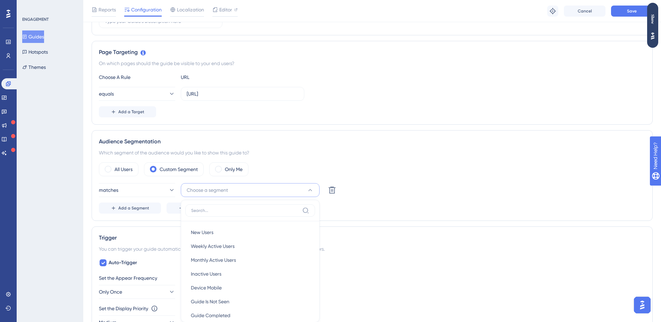
scroll to position [239, 0]
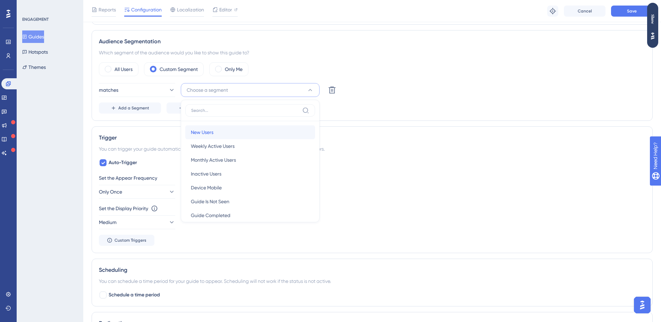
click at [220, 136] on div "New Users New Users" at bounding box center [250, 133] width 119 height 14
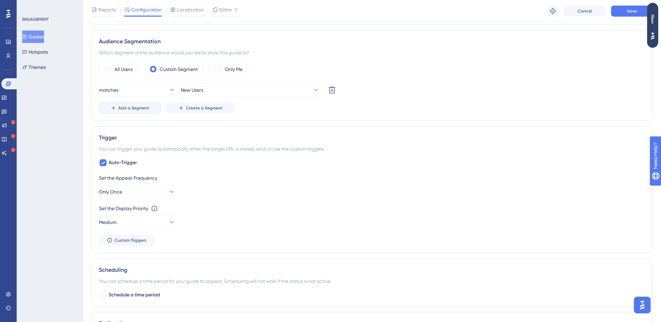
click at [145, 106] on span "Add a Segment" at bounding box center [133, 108] width 31 height 6
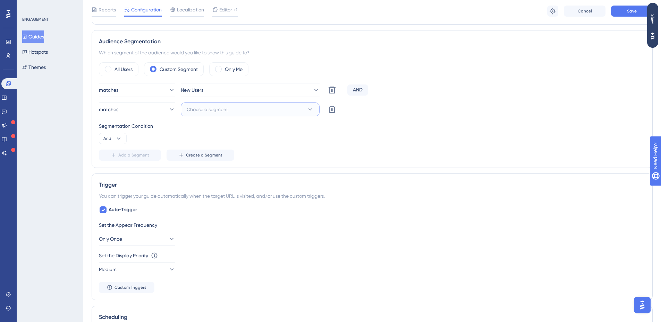
click at [244, 113] on button "Choose a segment" at bounding box center [250, 110] width 139 height 14
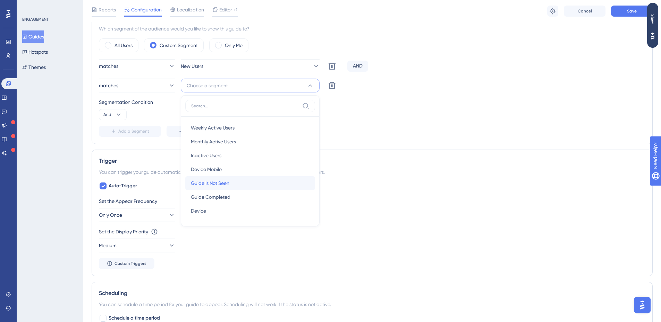
click at [229, 182] on span "Guide Is Not Seen" at bounding box center [210, 183] width 38 height 8
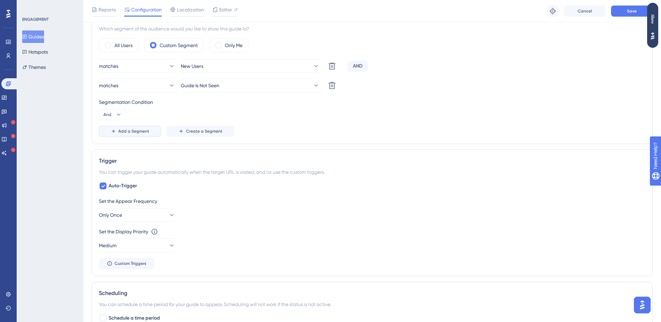
click at [129, 131] on span "Add a Segment" at bounding box center [133, 132] width 31 height 6
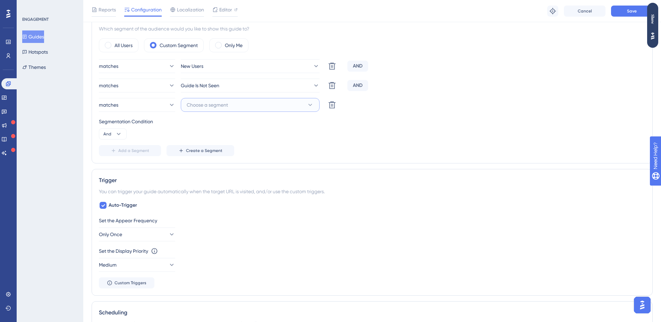
click at [244, 108] on button "Choose a segment" at bounding box center [250, 105] width 139 height 14
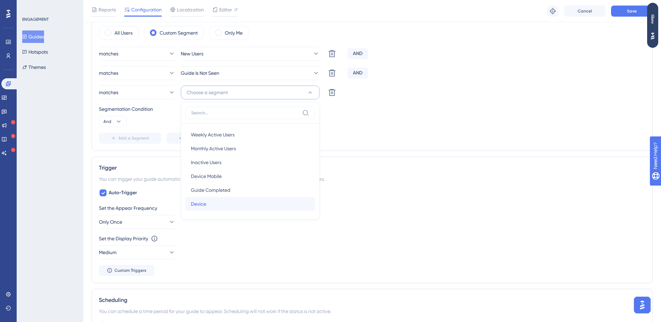
click at [223, 200] on div "Device Device" at bounding box center [250, 204] width 119 height 14
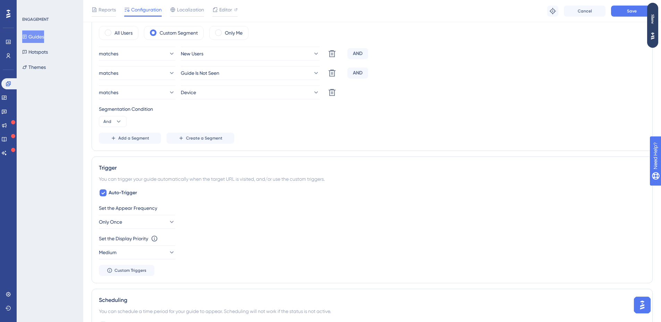
scroll to position [345, 0]
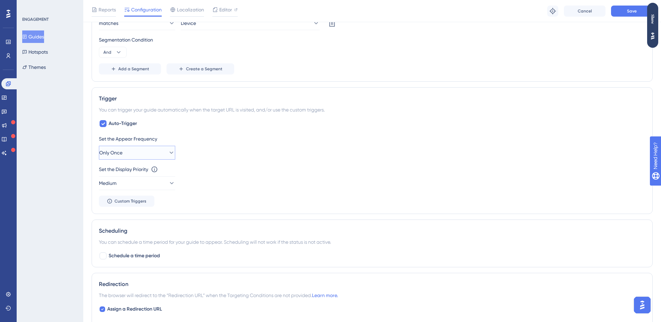
click at [144, 152] on button "Only Once" at bounding box center [137, 153] width 76 height 14
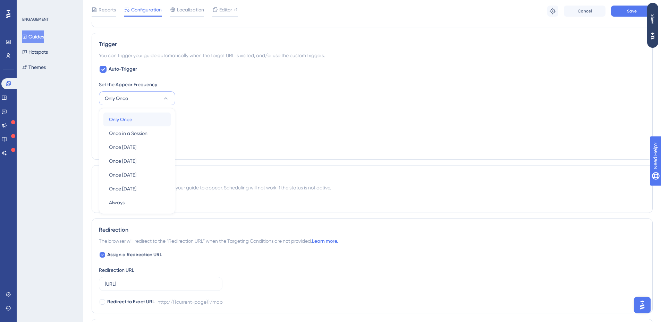
click at [153, 112] on div "Only Once Only Once Once in a Session Once in a Session Once in 1 day Once in 1…" at bounding box center [137, 161] width 76 height 106
click at [158, 102] on button "Only Once" at bounding box center [137, 99] width 76 height 14
click at [149, 124] on button "Medium" at bounding box center [137, 129] width 76 height 14
click at [207, 119] on div "Set the Display Priority This option will set the display priority between auto…" at bounding box center [372, 115] width 546 height 8
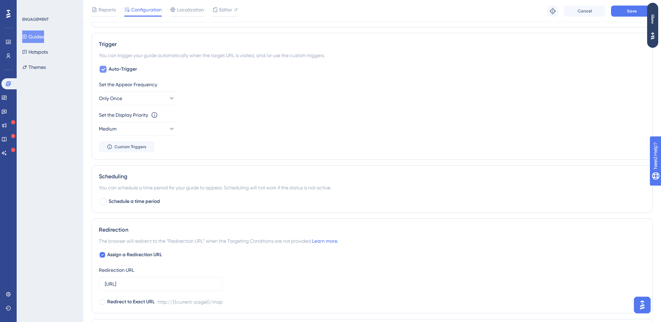
click at [102, 72] on icon at bounding box center [103, 70] width 4 height 6
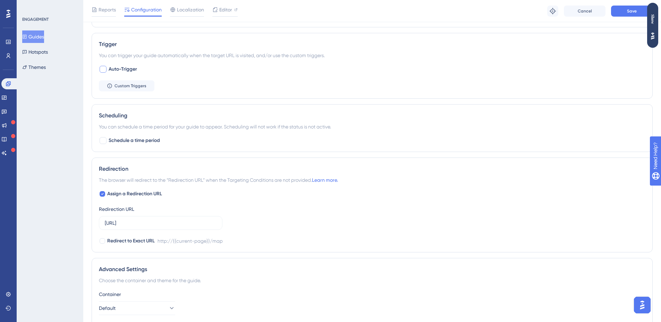
click at [103, 70] on div at bounding box center [103, 69] width 7 height 7
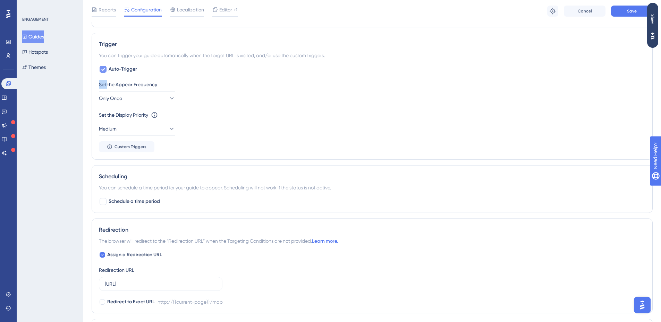
click at [103, 70] on icon at bounding box center [103, 69] width 4 height 3
checkbox input "false"
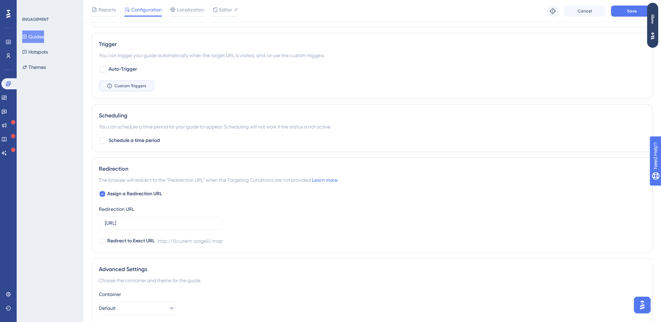
click at [121, 91] on button "Custom Triggers" at bounding box center [126, 85] width 55 height 11
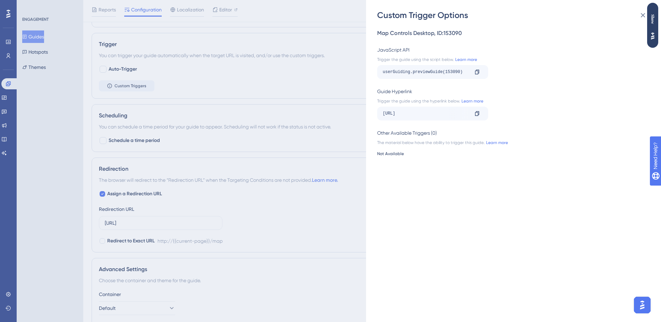
click at [291, 82] on div "Custom Trigger Options Map Controls Desktop , ID: 153090 JavaScript API Trigger…" at bounding box center [330, 161] width 661 height 322
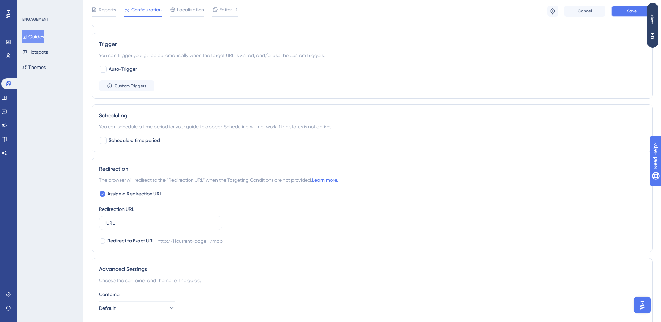
click at [620, 12] on button "Save" at bounding box center [632, 11] width 42 height 11
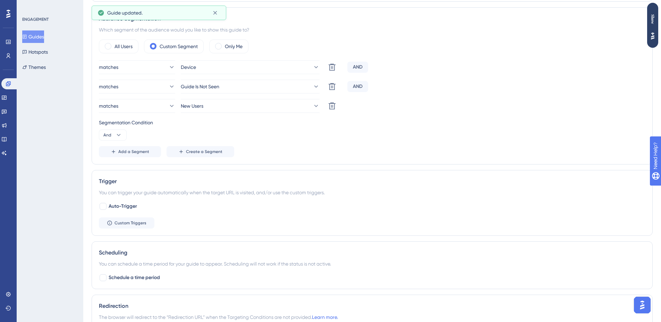
scroll to position [0, 0]
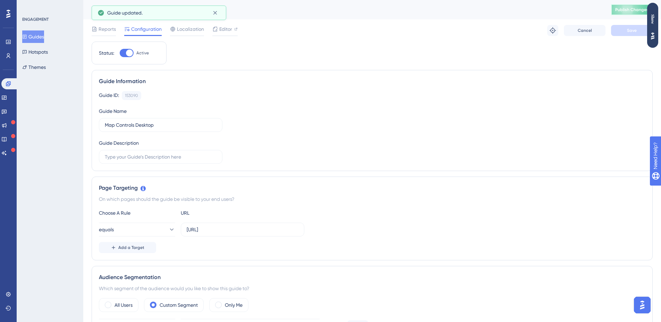
click at [625, 11] on span "Publish Changes" at bounding box center [631, 10] width 33 height 6
click at [38, 37] on button "Guides" at bounding box center [33, 37] width 22 height 12
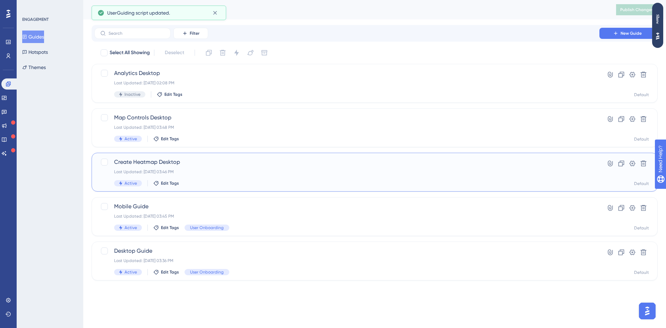
click at [199, 156] on div "Create Heatmap Desktop Last Updated: Oct 01 2025, 03:46 PM Active Edit Tags Hyp…" at bounding box center [375, 172] width 566 height 39
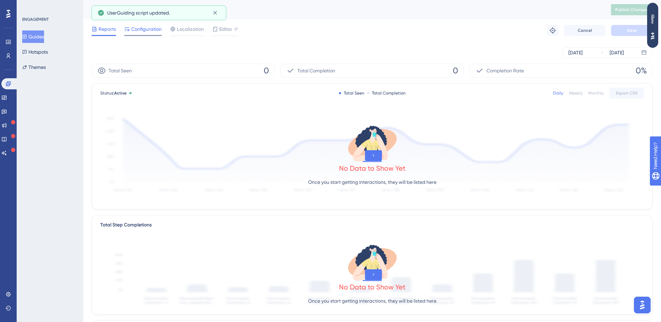
click at [141, 31] on span "Configuration" at bounding box center [146, 29] width 31 height 8
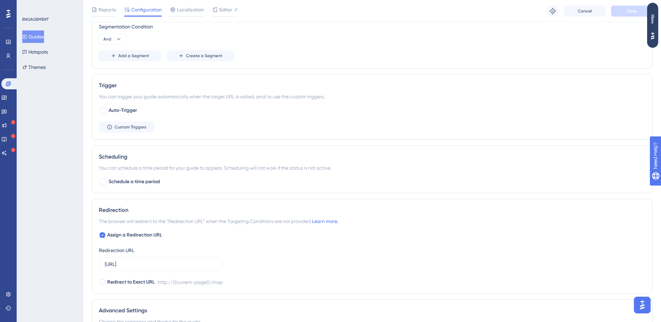
scroll to position [274, 0]
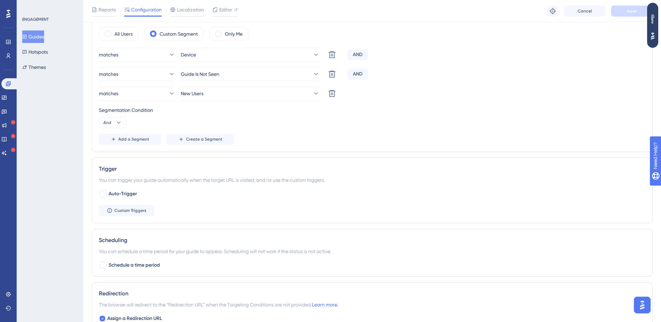
click at [41, 37] on button "Guides" at bounding box center [33, 37] width 22 height 12
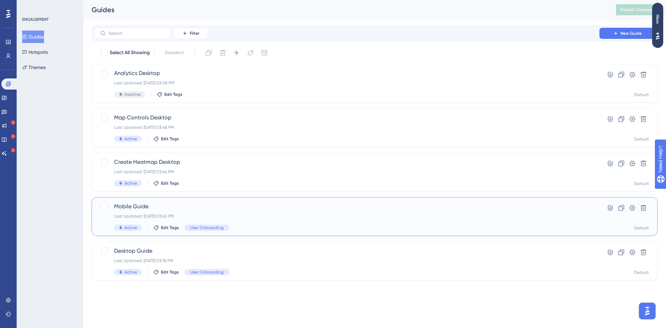
click at [188, 205] on span "Mobile Guide" at bounding box center [346, 206] width 465 height 8
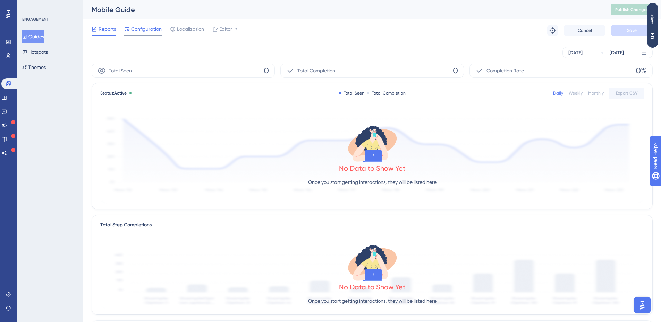
click at [135, 28] on span "Configuration" at bounding box center [146, 29] width 31 height 8
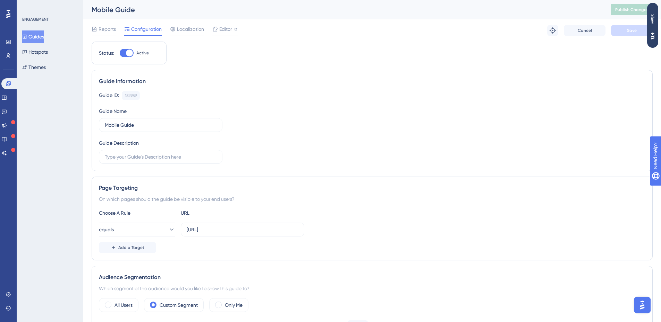
click at [44, 31] on button "Guides" at bounding box center [33, 37] width 22 height 12
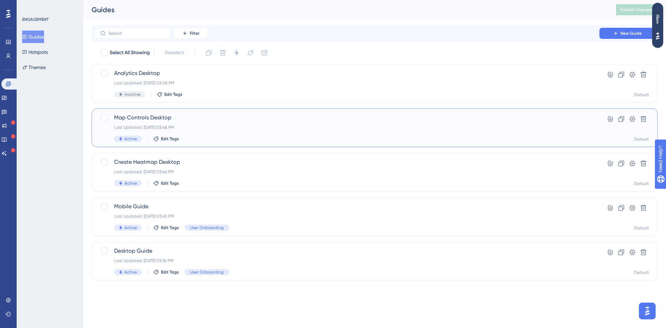
click at [221, 131] on div "Map Controls Desktop Last Updated: Oct 01 2025, 03:48 PM Active Edit Tags" at bounding box center [346, 127] width 465 height 28
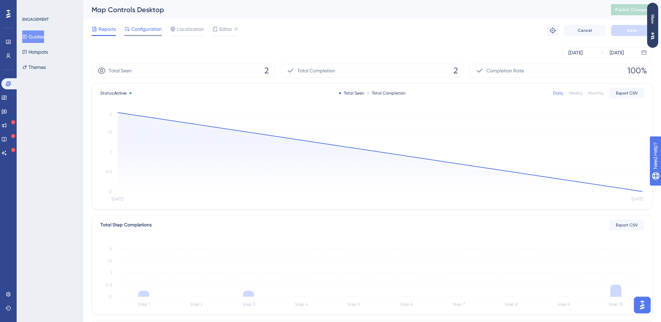
click at [143, 26] on span "Configuration" at bounding box center [146, 29] width 31 height 8
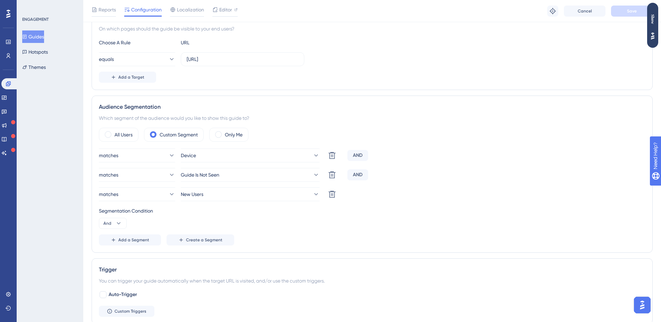
scroll to position [277, 0]
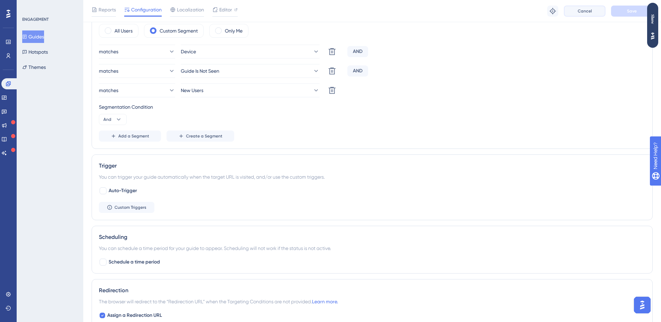
click at [567, 9] on button "Cancel" at bounding box center [584, 11] width 42 height 11
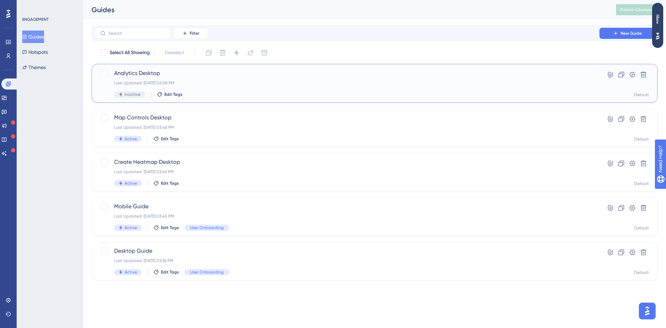
click at [221, 80] on div "Last Updated: Oct 01 2025, 02:08 PM" at bounding box center [346, 83] width 465 height 6
click at [208, 84] on div "Last Updated: Oct 01 2025, 02:08 PM" at bounding box center [346, 83] width 465 height 6
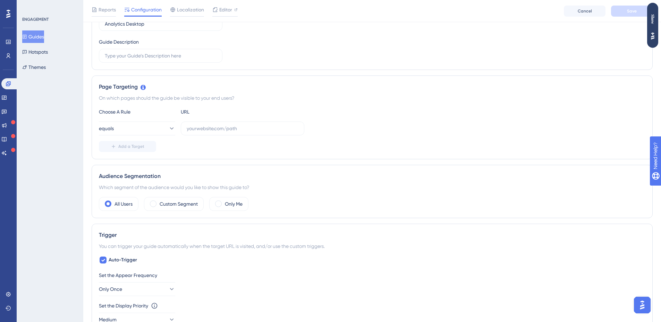
scroll to position [139, 0]
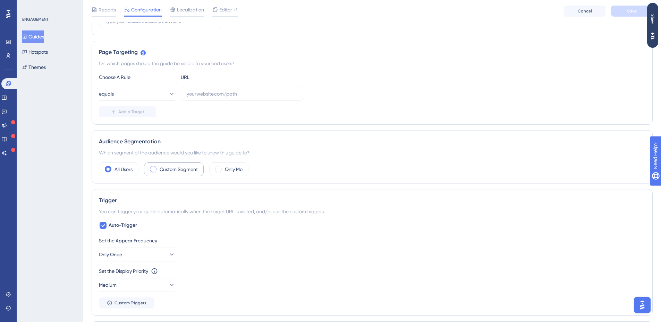
click at [177, 170] on label "Custom Segment" at bounding box center [179, 169] width 38 height 8
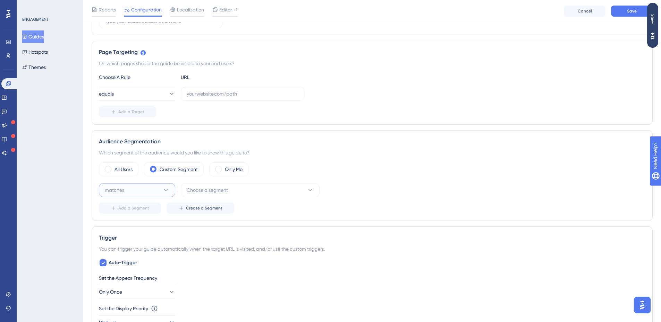
click at [156, 188] on button "matches" at bounding box center [137, 190] width 76 height 14
click at [236, 190] on button "Choose a segment" at bounding box center [250, 190] width 139 height 14
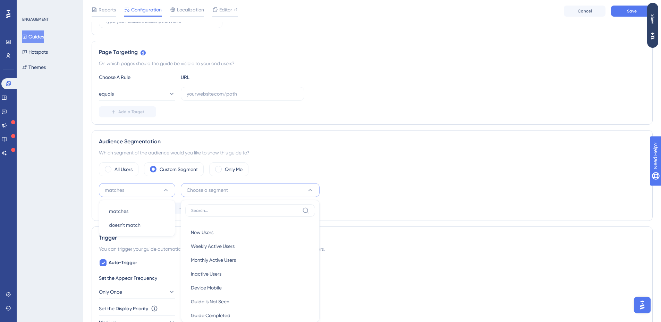
scroll to position [239, 0]
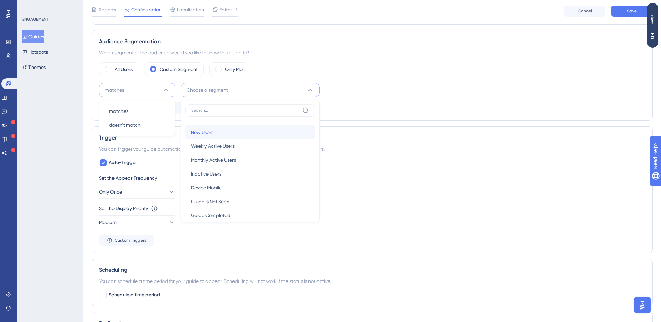
click at [223, 135] on div "New Users New Users" at bounding box center [250, 133] width 119 height 14
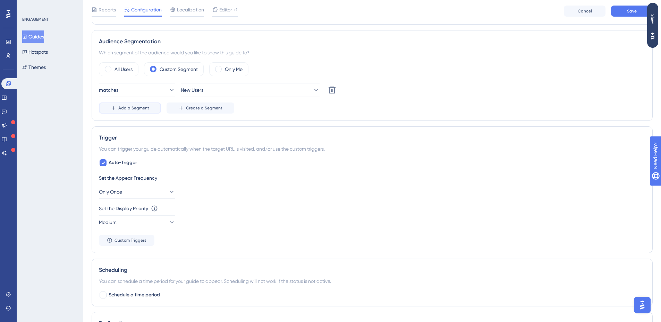
click at [136, 104] on button "Add a Segment" at bounding box center [130, 108] width 62 height 11
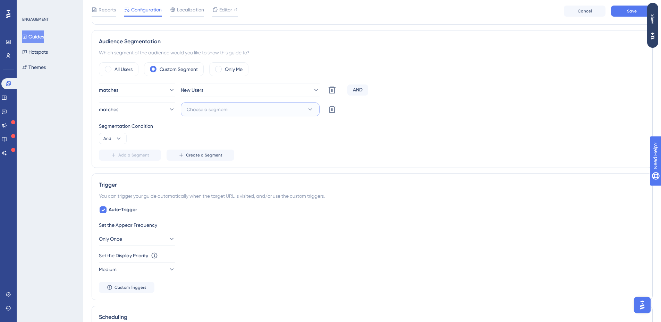
click at [226, 106] on span "Choose a segment" at bounding box center [207, 109] width 41 height 8
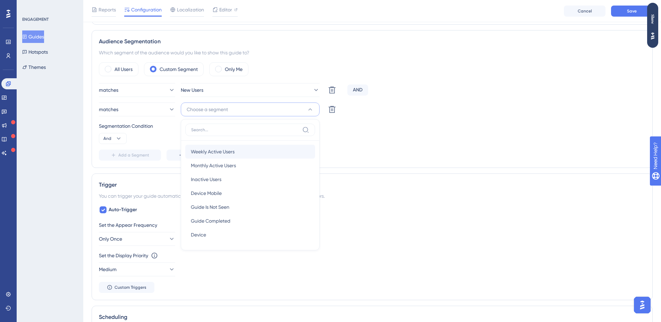
scroll to position [263, 0]
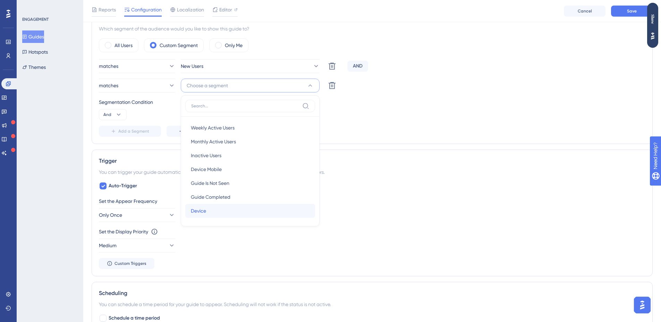
click at [217, 210] on div "Device Device" at bounding box center [250, 211] width 119 height 14
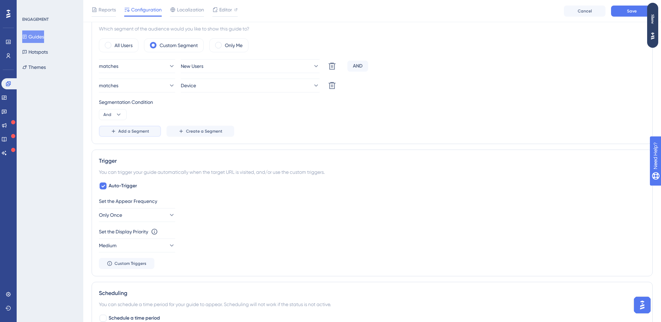
click at [144, 130] on span "Add a Segment" at bounding box center [133, 132] width 31 height 6
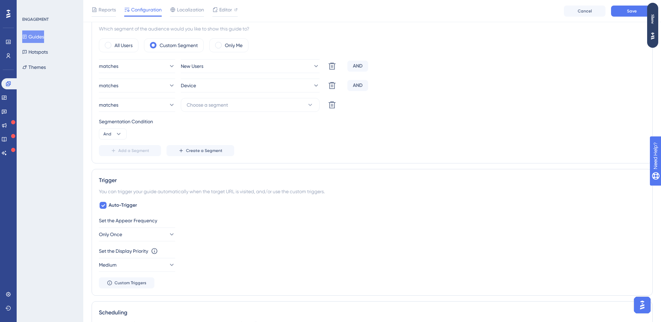
click at [246, 115] on div "matches New Users Delete AND matches Device Delete AND matches Choose a segment…" at bounding box center [372, 107] width 546 height 97
click at [246, 108] on button "Choose a segment" at bounding box center [250, 105] width 139 height 14
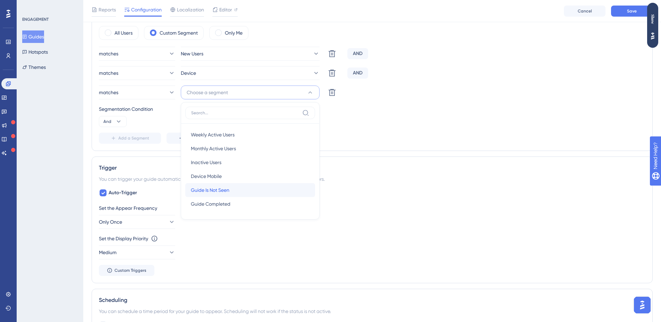
click at [224, 192] on span "Guide Is Not Seen" at bounding box center [210, 190] width 38 height 8
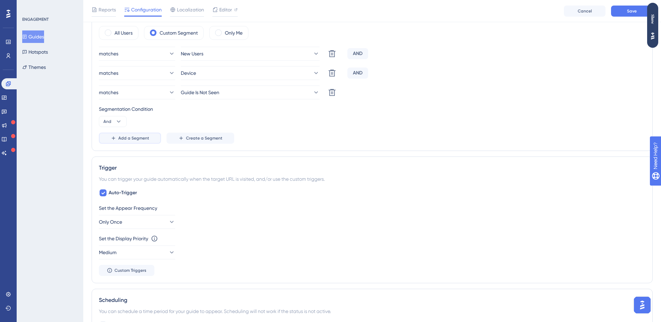
click at [132, 136] on span "Add a Segment" at bounding box center [133, 139] width 31 height 6
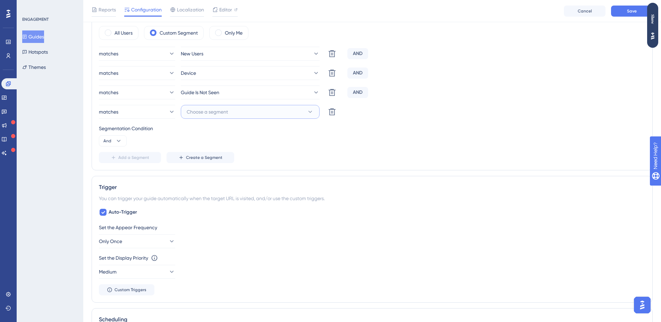
click at [238, 107] on button "Choose a segment" at bounding box center [250, 112] width 139 height 14
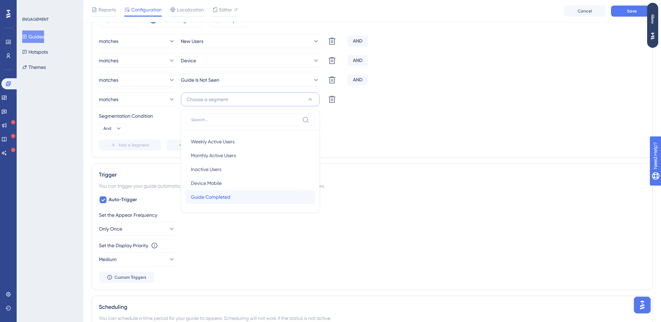
click at [235, 199] on div "Guide Completed Guide Completed" at bounding box center [250, 197] width 119 height 14
click at [253, 127] on div "Segmentation Condition And" at bounding box center [372, 123] width 546 height 22
click at [286, 122] on div "Segmentation Condition And" at bounding box center [372, 123] width 546 height 22
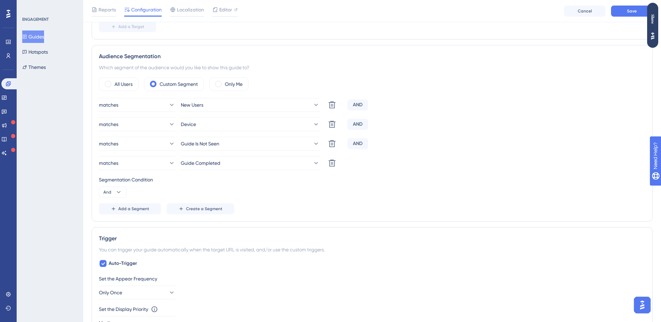
scroll to position [218, 0]
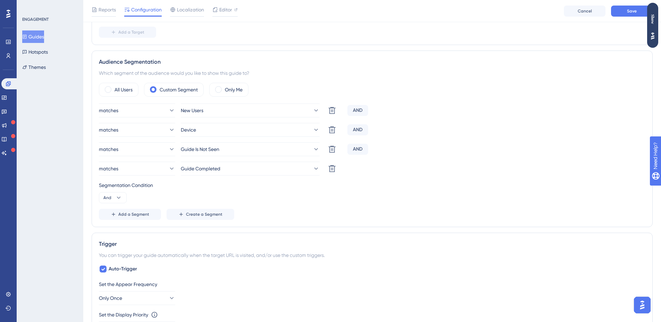
click at [268, 162] on div "matches New Users Delete AND matches Device Delete AND matches Guide Is Not See…" at bounding box center [372, 162] width 546 height 117
click at [267, 164] on button "Guide Completed" at bounding box center [250, 169] width 139 height 14
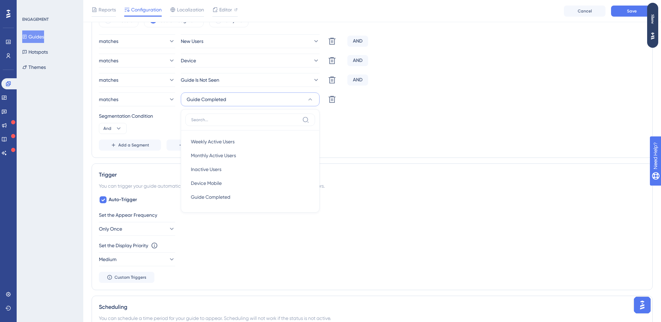
click at [365, 137] on div "matches New Users Delete AND matches Device Delete AND matches Guide Is Not See…" at bounding box center [372, 92] width 546 height 117
click at [331, 101] on icon at bounding box center [331, 99] width 7 height 7
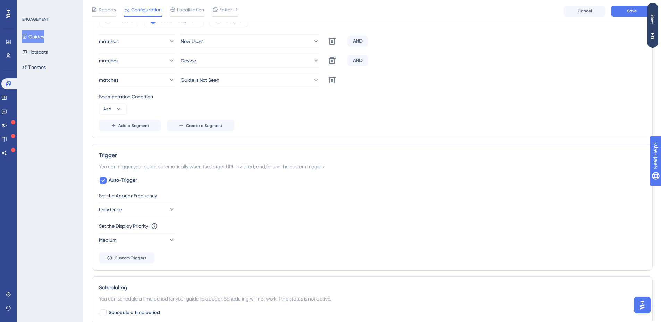
click at [333, 108] on div "Segmentation Condition And" at bounding box center [372, 104] width 546 height 22
click at [619, 10] on button "Save" at bounding box center [632, 11] width 42 height 11
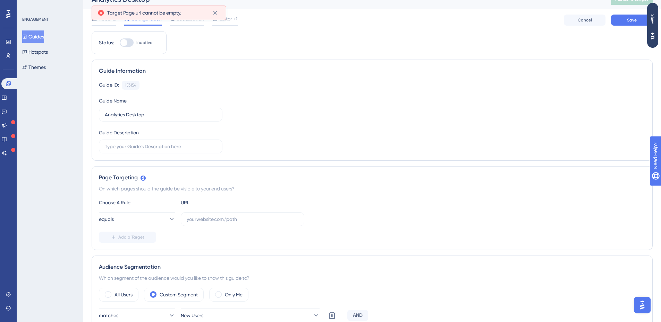
scroll to position [0, 0]
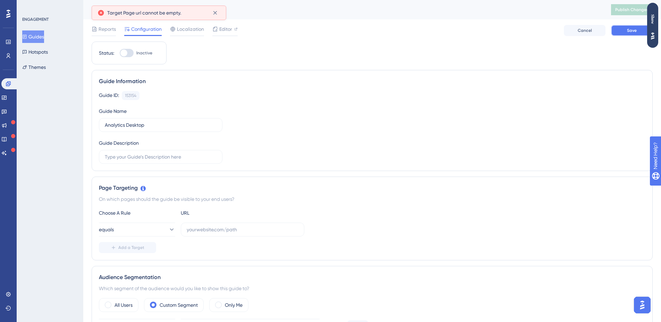
click at [625, 33] on button "Save" at bounding box center [632, 30] width 42 height 11
click at [215, 14] on icon at bounding box center [215, 13] width 4 height 4
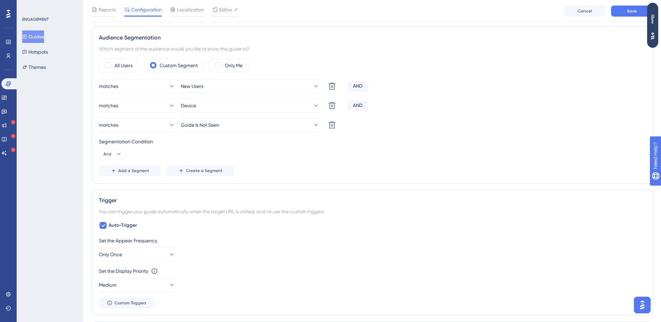
scroll to position [139, 0]
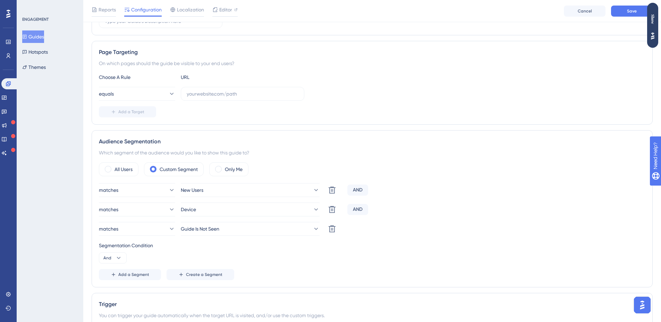
click at [238, 87] on div "Choose A Rule URL equals Add a Target" at bounding box center [372, 95] width 546 height 44
click at [239, 91] on input "text" at bounding box center [243, 94] width 112 height 8
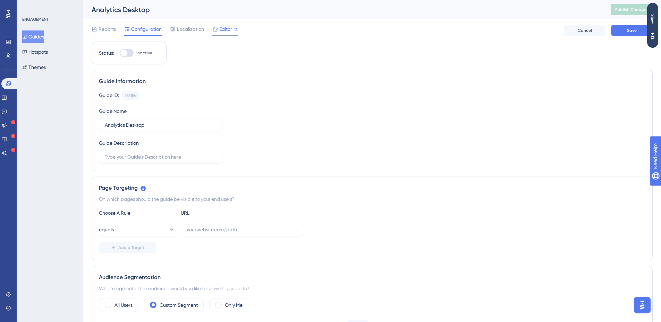
click at [226, 28] on span "Editor" at bounding box center [225, 29] width 13 height 8
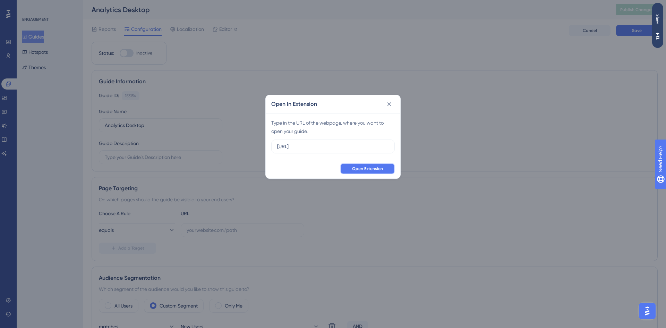
click at [370, 169] on span "Open Extension" at bounding box center [367, 169] width 31 height 6
click at [387, 103] on icon at bounding box center [389, 104] width 7 height 7
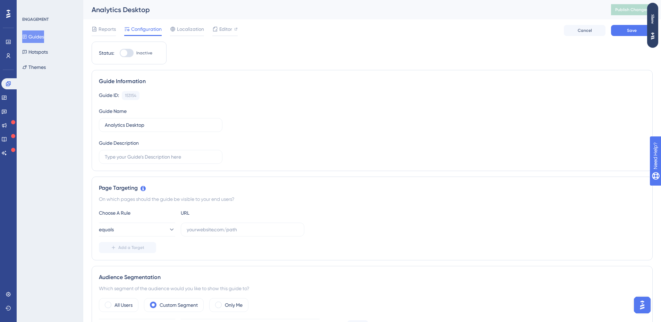
scroll to position [69, 0]
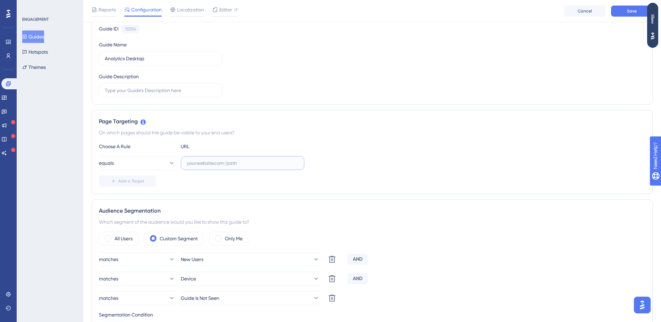
click at [241, 166] on input "text" at bounding box center [243, 164] width 112 height 8
paste input "http://localhost:4200"
type input "http://localhost:4200"
click at [622, 12] on button "Save" at bounding box center [632, 11] width 42 height 11
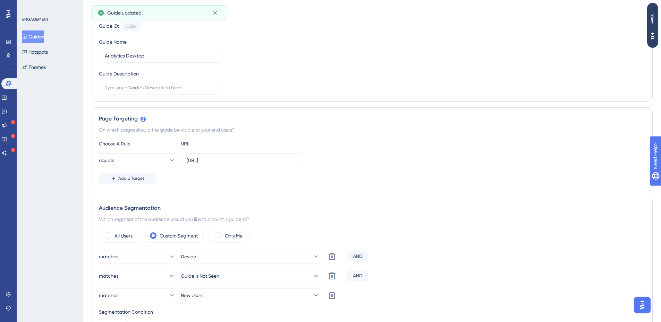
scroll to position [0, 0]
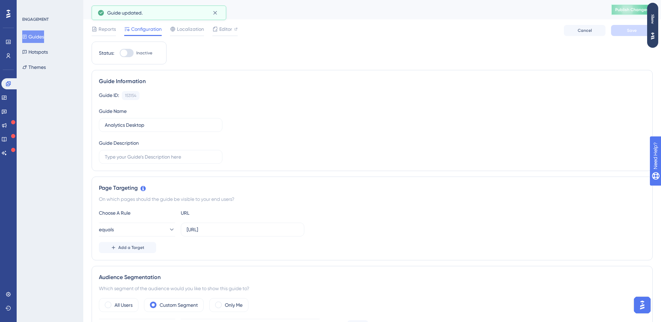
click at [637, 7] on button "Publish Changes" at bounding box center [632, 9] width 42 height 11
